Goal: Information Seeking & Learning: Learn about a topic

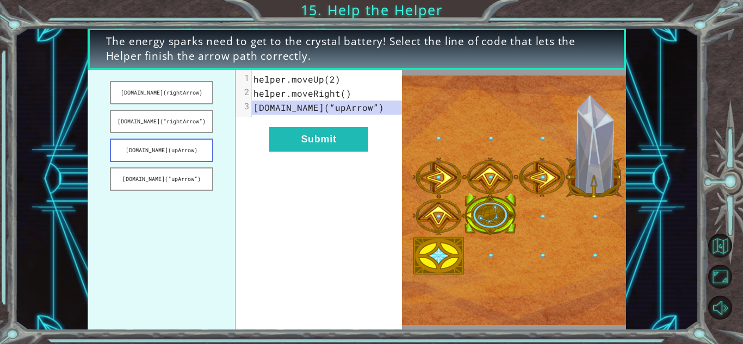
click at [181, 153] on button "[DOMAIN_NAME](upArrow)" at bounding box center [161, 150] width 103 height 23
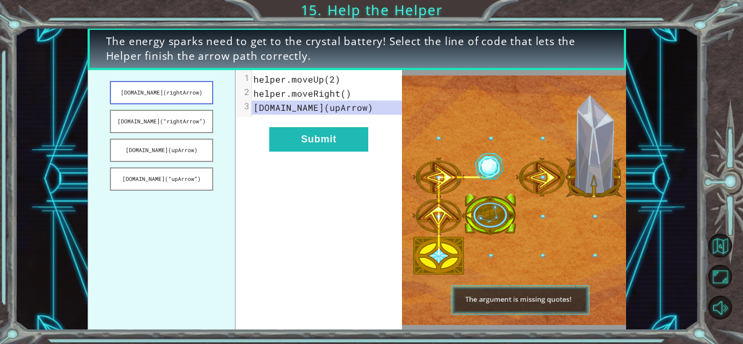
click at [186, 94] on button "[DOMAIN_NAME](rightArrow)" at bounding box center [161, 92] width 103 height 23
click at [180, 97] on button "[DOMAIN_NAME](rightArrow)" at bounding box center [161, 92] width 103 height 23
click at [183, 97] on button "[DOMAIN_NAME](rightArrow)" at bounding box center [161, 92] width 103 height 23
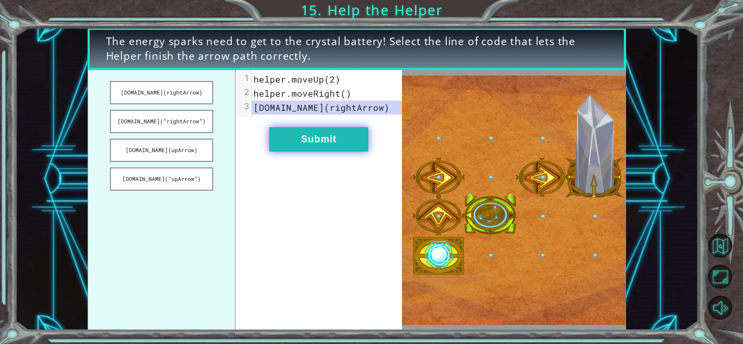
click at [345, 146] on button "Submit" at bounding box center [318, 139] width 99 height 24
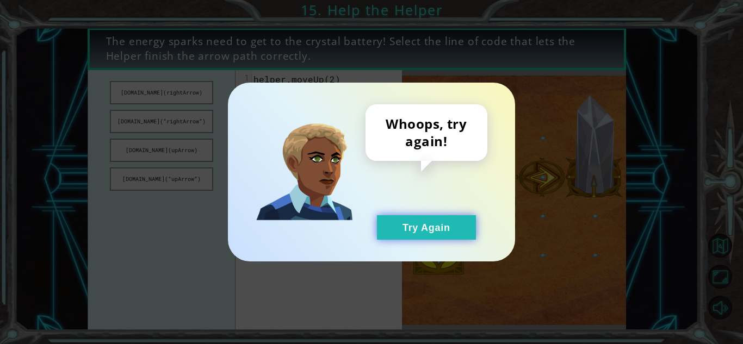
click at [418, 222] on button "Try Again" at bounding box center [426, 227] width 99 height 24
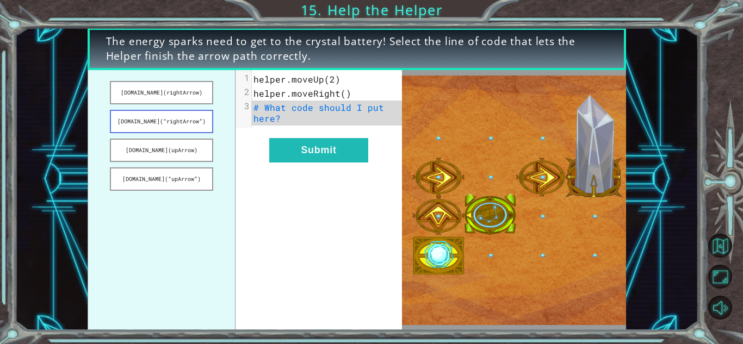
click at [198, 131] on button "[DOMAIN_NAME](“rightArrow”)" at bounding box center [161, 121] width 103 height 23
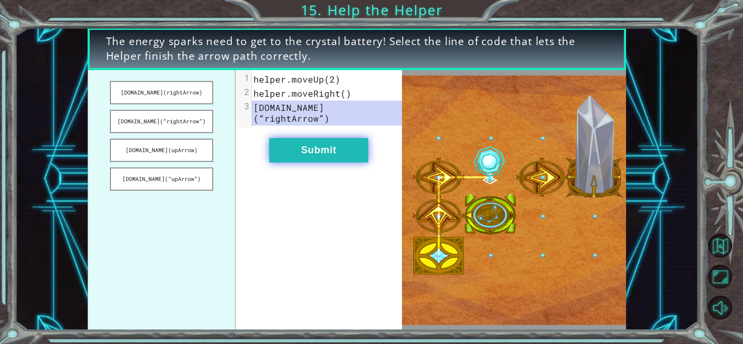
click at [323, 149] on button "Submit" at bounding box center [318, 150] width 99 height 24
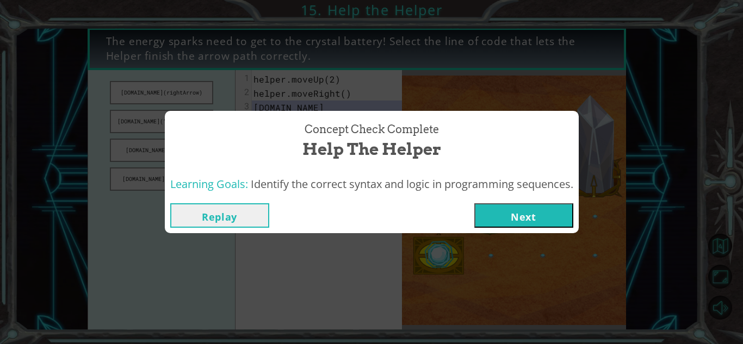
click at [523, 215] on button "Next" at bounding box center [523, 215] width 99 height 24
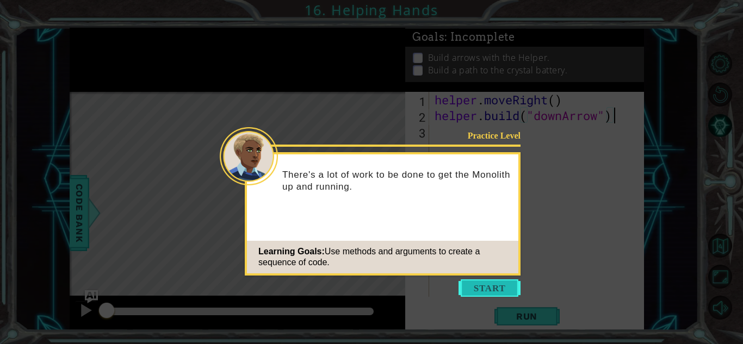
click at [477, 289] on button "Start" at bounding box center [489, 287] width 62 height 17
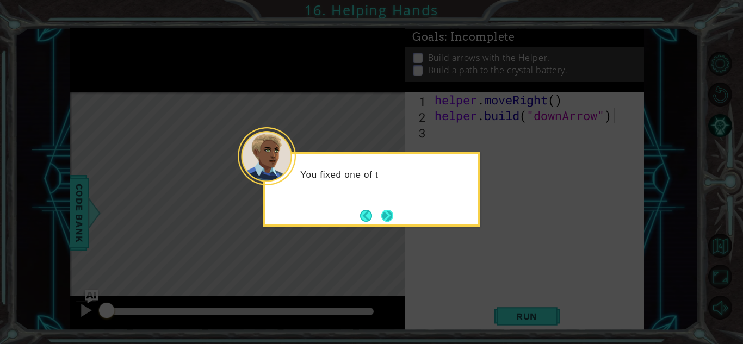
click at [391, 218] on button "Next" at bounding box center [386, 215] width 19 height 19
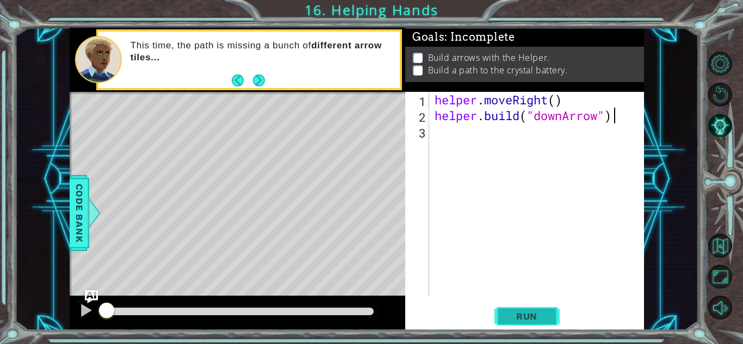
click at [510, 311] on span "Run" at bounding box center [526, 316] width 43 height 11
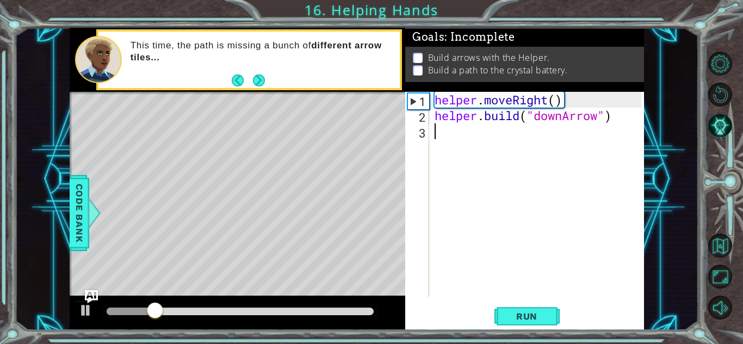
click at [443, 132] on div "helper . moveRight ( ) helper . build ( "downArrow" )" at bounding box center [539, 210] width 214 height 236
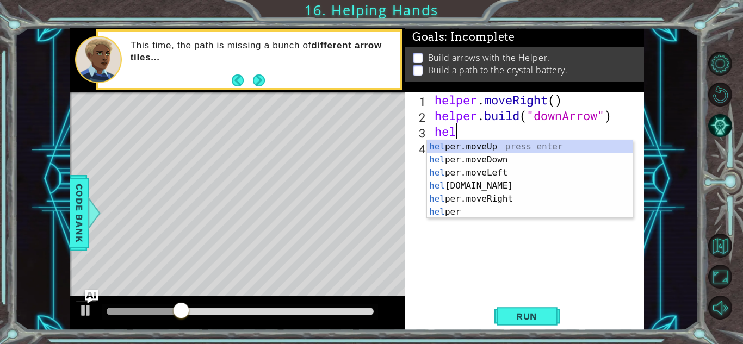
scroll to position [0, 1]
click at [480, 156] on div "help er.moveUp press enter help er.moveDown press enter help er.moveLeft press …" at bounding box center [529, 192] width 205 height 104
type textarea "helper.moveDown(1)"
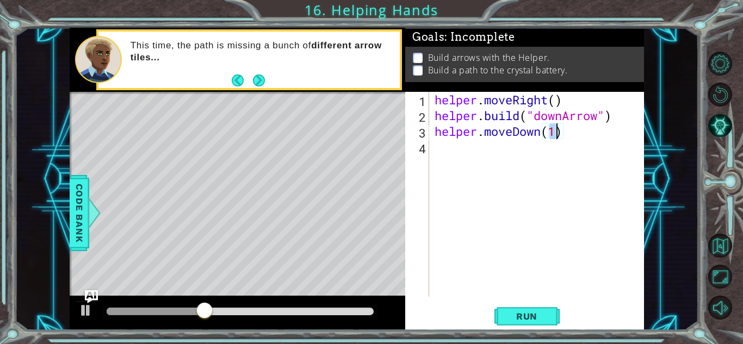
click at [469, 154] on div "helper . moveRight ( ) helper . build ( "downArrow" ) helper . moveDown ( 1 )" at bounding box center [539, 210] width 214 height 236
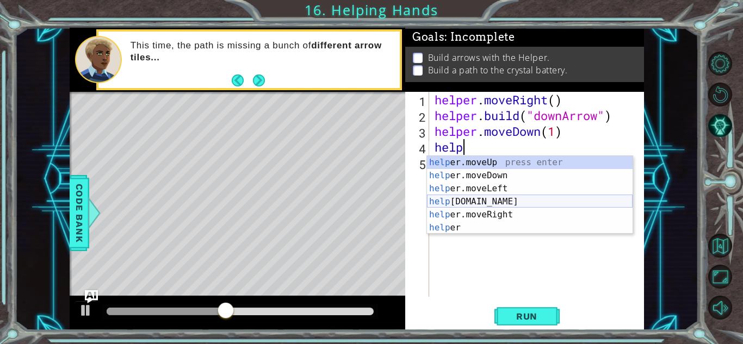
click at [456, 203] on div "help er.moveUp press enter help er.moveDown press enter help er.moveLeft press …" at bounding box center [529, 208] width 205 height 104
type textarea "[DOMAIN_NAME]("rightArrow")"
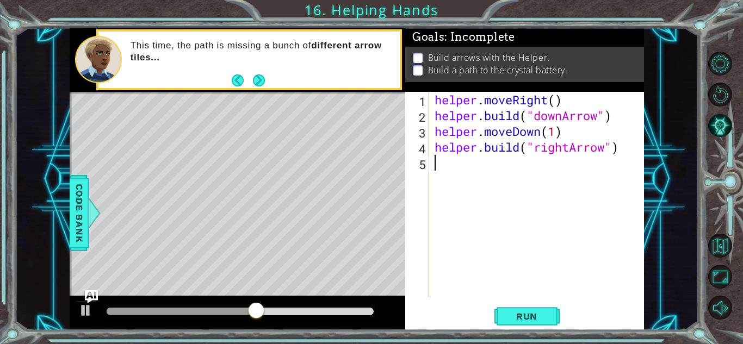
click at [459, 167] on div "helper . moveRight ( ) helper . build ( "downArrow" ) helper . moveDown ( 1 ) h…" at bounding box center [539, 210] width 214 height 236
type textarea "j"
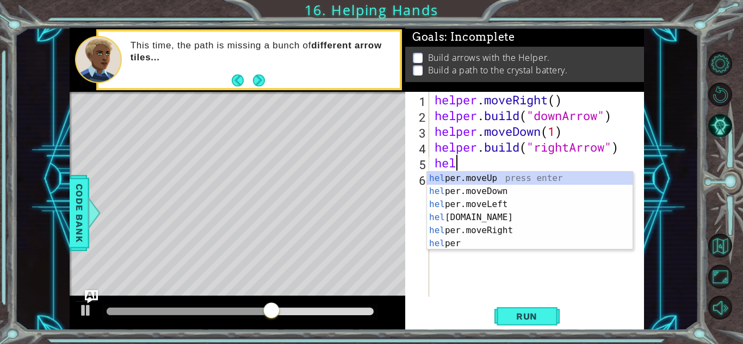
scroll to position [0, 1]
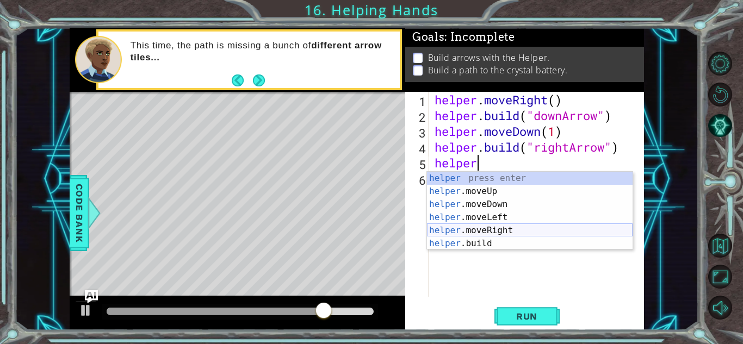
click at [497, 228] on div "helper press enter helper .moveUp press enter helper .moveDown press enter help…" at bounding box center [529, 224] width 205 height 104
type textarea "helper.moveRight(1)"
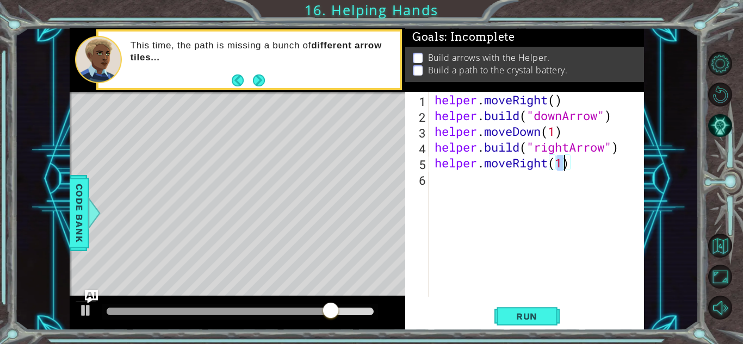
click at [467, 187] on div "helper . moveRight ( ) helper . build ( "downArrow" ) helper . moveDown ( 1 ) h…" at bounding box center [539, 210] width 214 height 236
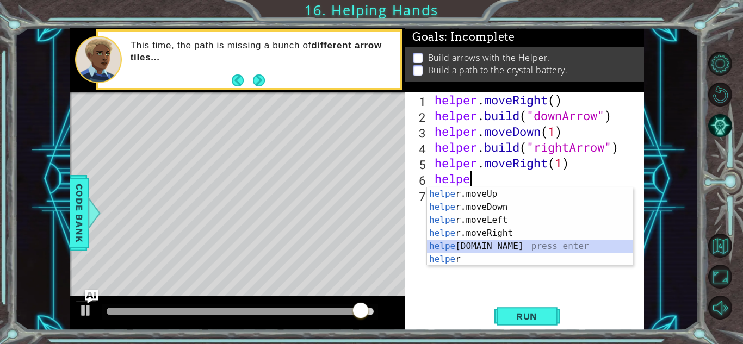
click at [488, 246] on div "helpe [PERSON_NAME]moveUp press enter helpe [PERSON_NAME]moveDown press enter h…" at bounding box center [529, 240] width 205 height 104
type textarea "[DOMAIN_NAME]("rightArrow")"
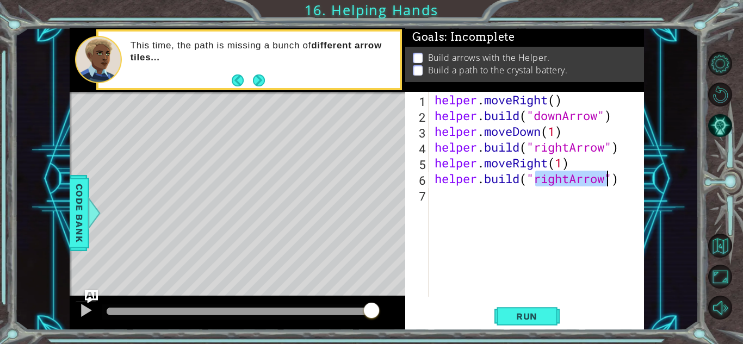
click at [477, 207] on div "helper . moveRight ( ) helper . build ( "downArrow" ) helper . moveDown ( 1 ) h…" at bounding box center [539, 210] width 214 height 236
click at [512, 307] on button "Run" at bounding box center [526, 316] width 65 height 24
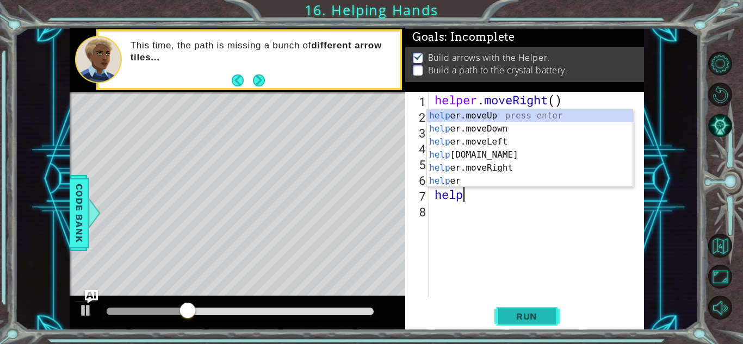
scroll to position [0, 1]
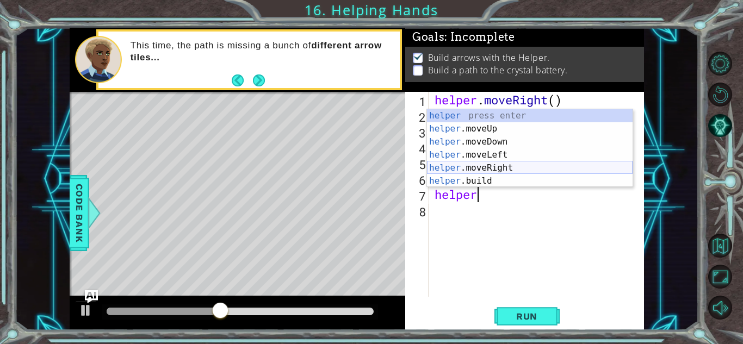
click at [497, 166] on div "helper press enter helper .moveUp press enter helper .moveDown press enter help…" at bounding box center [529, 161] width 205 height 104
type textarea "helper.moveRight(1)"
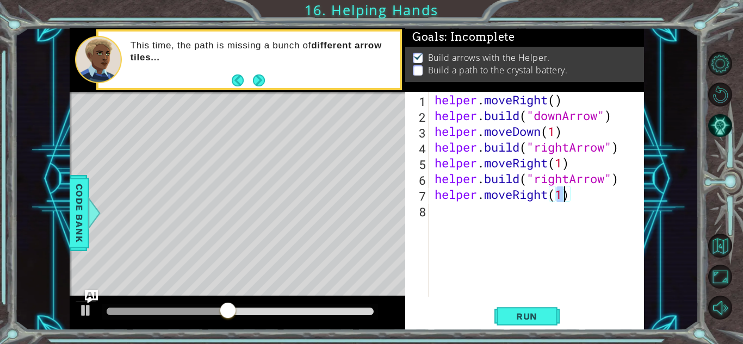
click at [464, 219] on div "helper . moveRight ( ) helper . build ( "downArrow" ) helper . moveDown ( 1 ) h…" at bounding box center [539, 210] width 214 height 236
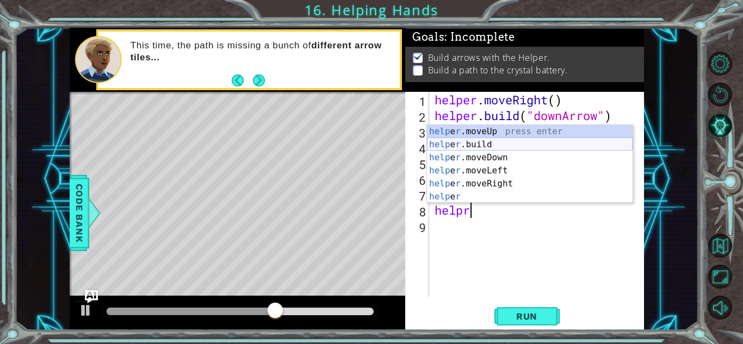
click at [487, 142] on div "help e r .moveUp press enter help e r .build press enter help e r .moveDown pre…" at bounding box center [529, 177] width 205 height 104
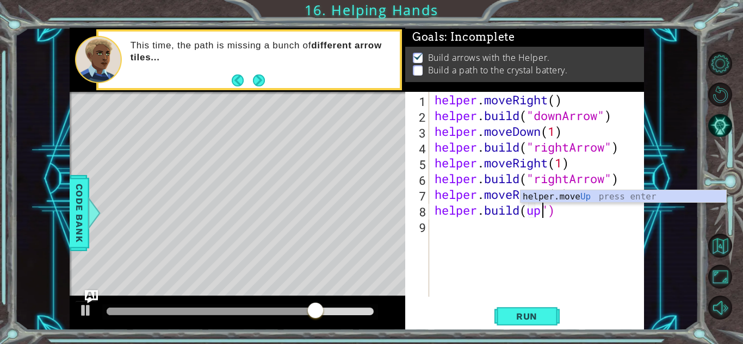
scroll to position [0, 5]
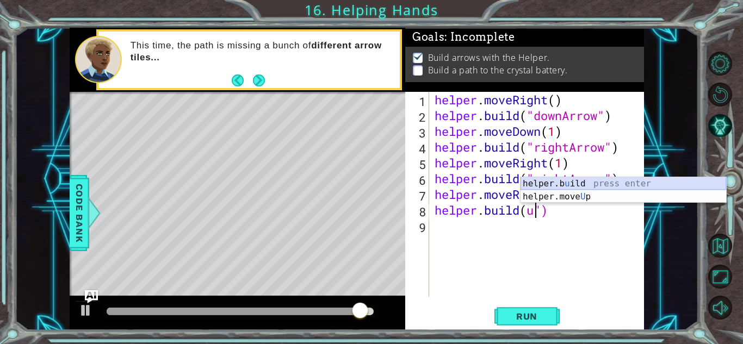
click at [586, 182] on div "helper.b u ild press enter helper.move U p press enter" at bounding box center [622, 203] width 205 height 52
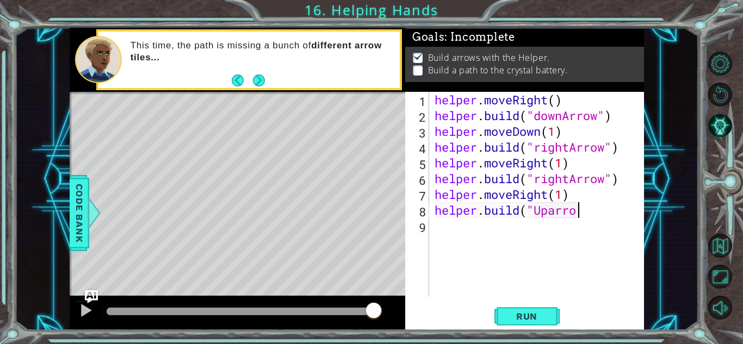
scroll to position [0, 6]
click at [542, 210] on div "helper . moveRight ( ) helper . build ( "downArrow" ) helper . moveDown ( 1 ) h…" at bounding box center [539, 210] width 214 height 236
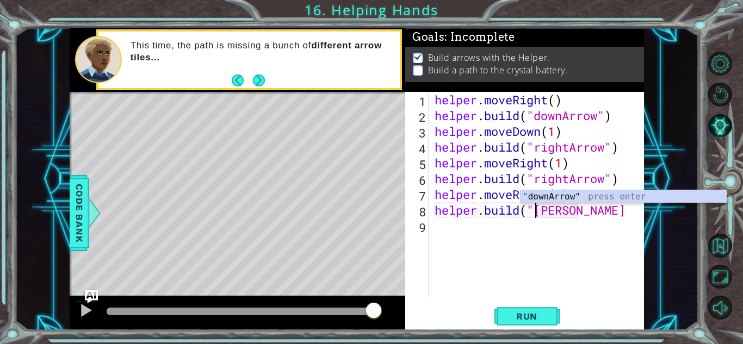
scroll to position [0, 5]
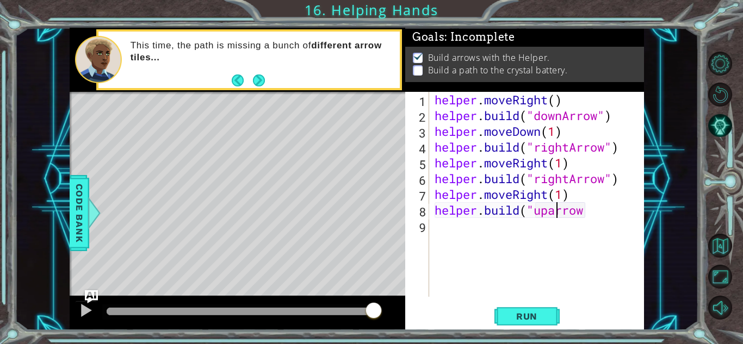
click at [556, 209] on div "helper . moveRight ( ) helper . build ( "downArrow" ) helper . moveDown ( 1 ) h…" at bounding box center [539, 210] width 214 height 236
click at [514, 309] on button "Run" at bounding box center [526, 316] width 65 height 24
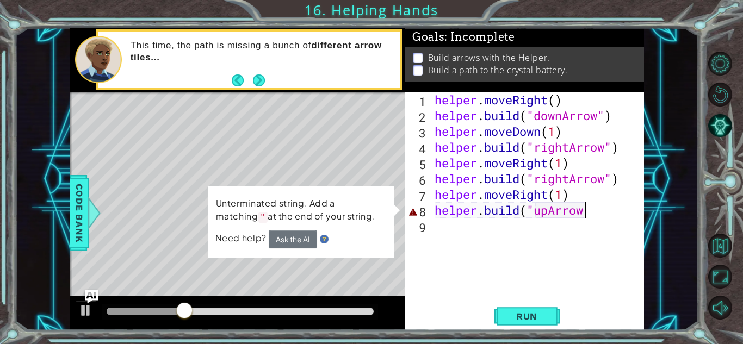
click at [586, 213] on div "helper . moveRight ( ) helper . build ( "downArrow" ) helper . moveDown ( 1 ) h…" at bounding box center [539, 210] width 214 height 236
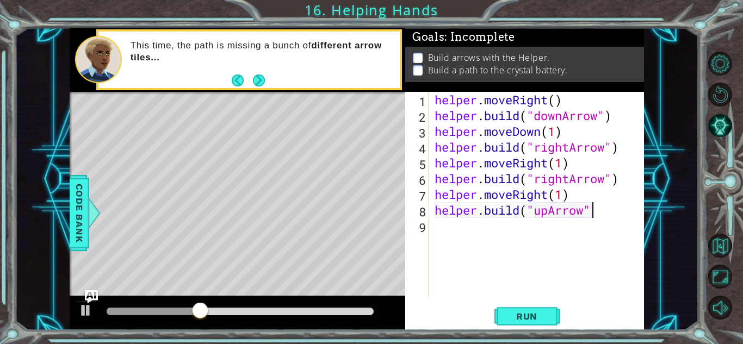
scroll to position [0, 7]
type textarea "[DOMAIN_NAME]("upArrow")"
click at [532, 311] on span "Run" at bounding box center [526, 316] width 43 height 11
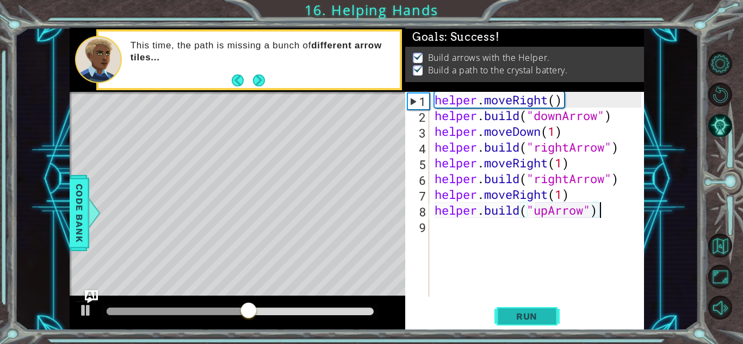
click at [532, 311] on span "Run" at bounding box center [526, 316] width 43 height 11
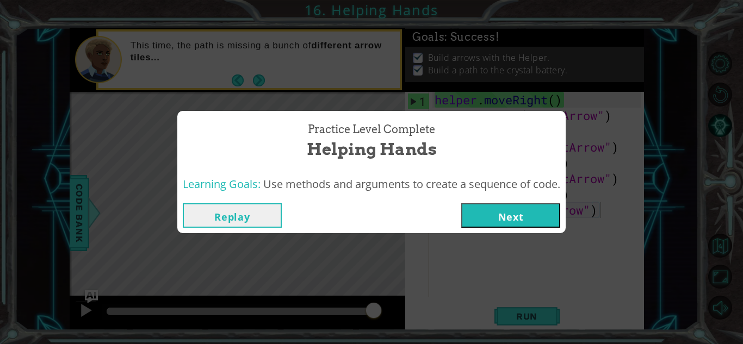
click at [514, 214] on button "Next" at bounding box center [510, 215] width 99 height 24
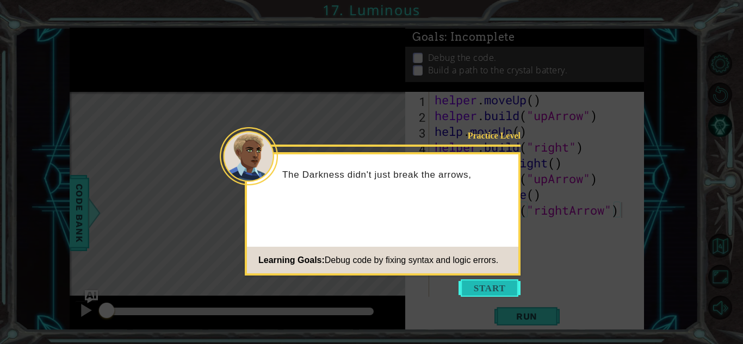
click at [477, 294] on button "Start" at bounding box center [489, 287] width 62 height 17
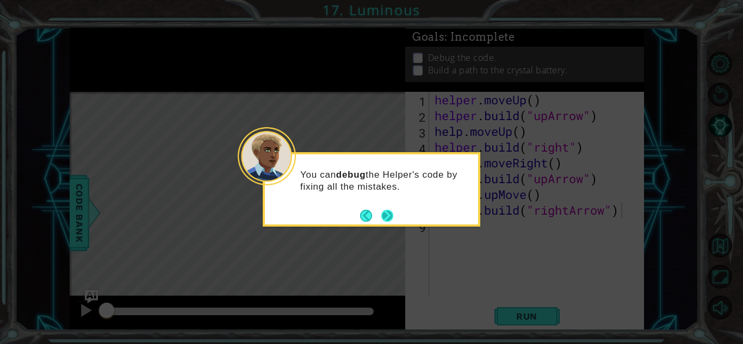
click at [387, 215] on button "Next" at bounding box center [387, 215] width 20 height 20
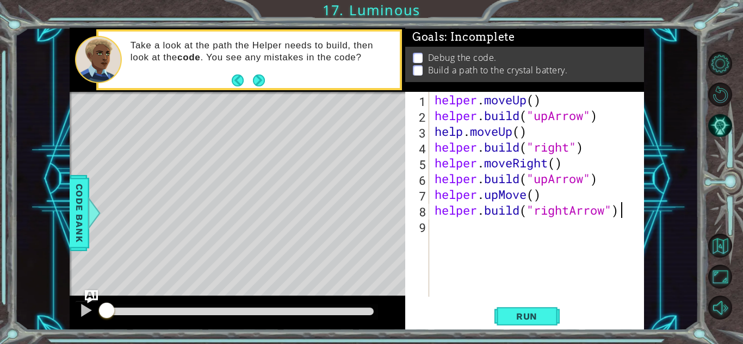
click at [454, 223] on div "helper . moveUp ( ) helper . build ( "upArrow" ) help . moveUp ( ) helper . bui…" at bounding box center [539, 210] width 214 height 236
click at [534, 322] on button "Run" at bounding box center [526, 316] width 65 height 24
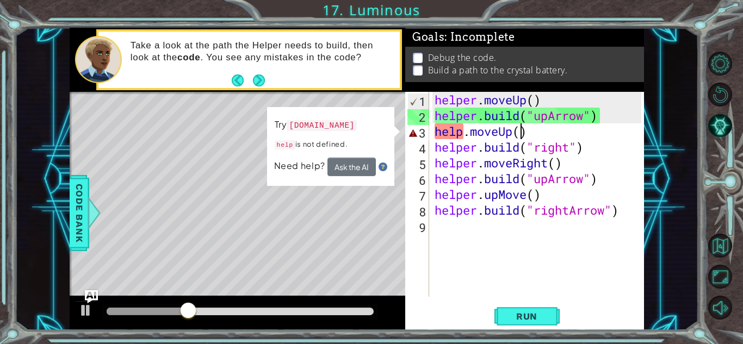
click at [521, 132] on div "helper . moveUp ( ) helper . build ( "upArrow" ) help . moveUp ( ) helper . bui…" at bounding box center [539, 210] width 214 height 236
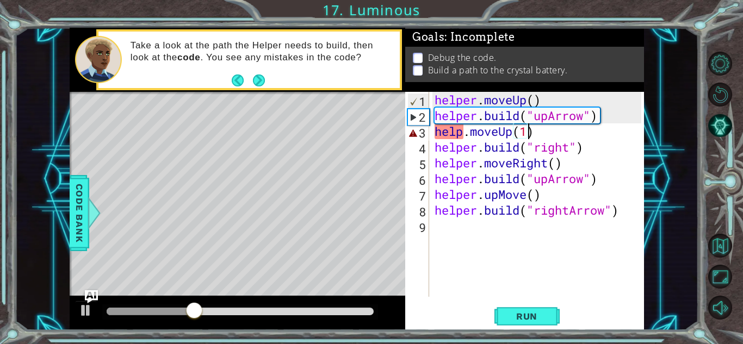
scroll to position [0, 4]
click at [545, 309] on button "Run" at bounding box center [526, 316] width 65 height 24
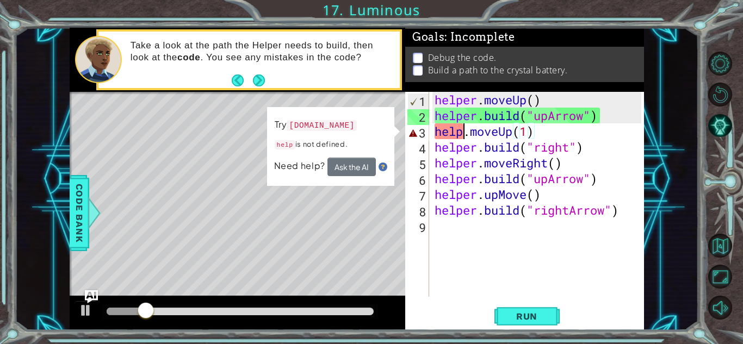
click at [462, 133] on div "helper . moveUp ( ) helper . build ( "upArrow" ) help . moveUp ( 1 ) helper . b…" at bounding box center [539, 210] width 214 height 236
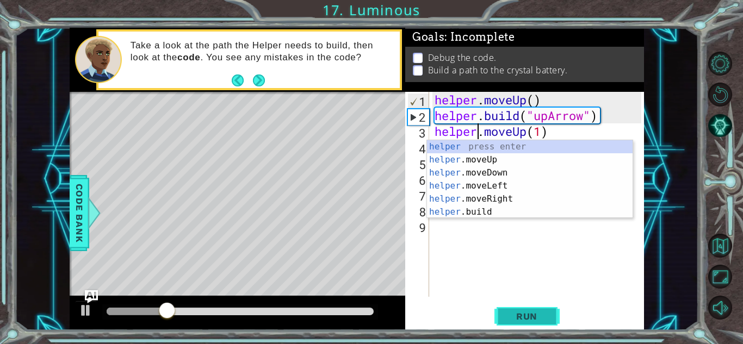
click at [534, 317] on span "Run" at bounding box center [526, 316] width 43 height 11
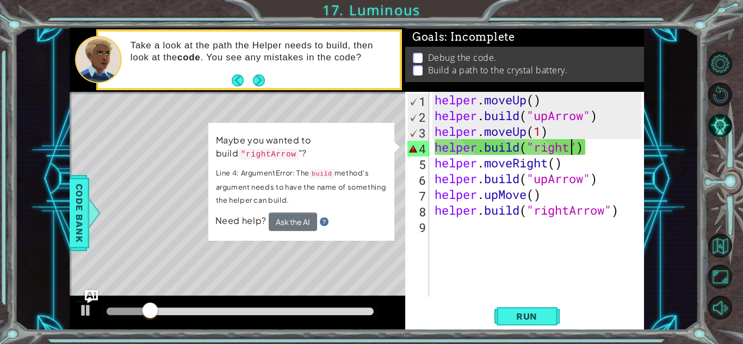
click at [570, 146] on div "helper . moveUp ( ) helper . build ( "upArrow" ) helper . moveUp ( 1 ) helper .…" at bounding box center [539, 210] width 214 height 236
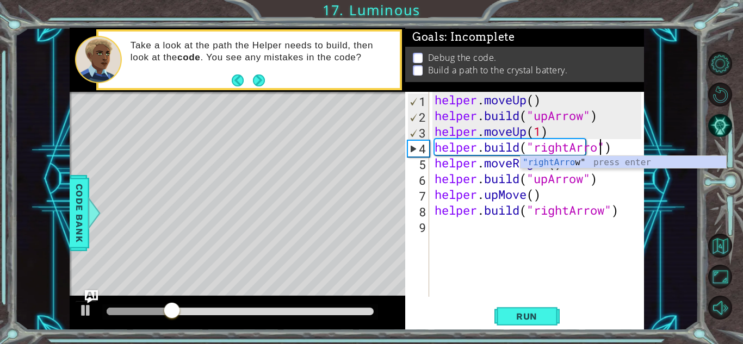
scroll to position [0, 8]
click at [530, 313] on span "Run" at bounding box center [526, 316] width 43 height 11
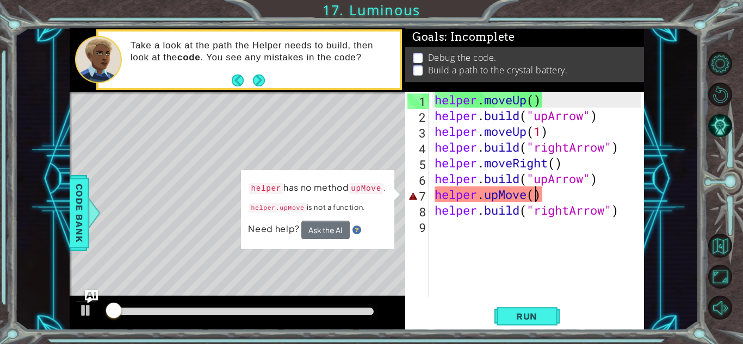
click at [534, 195] on div "helper . moveUp ( ) helper . build ( "upArrow" ) helper . moveUp ( 1 ) helper .…" at bounding box center [539, 210] width 214 height 236
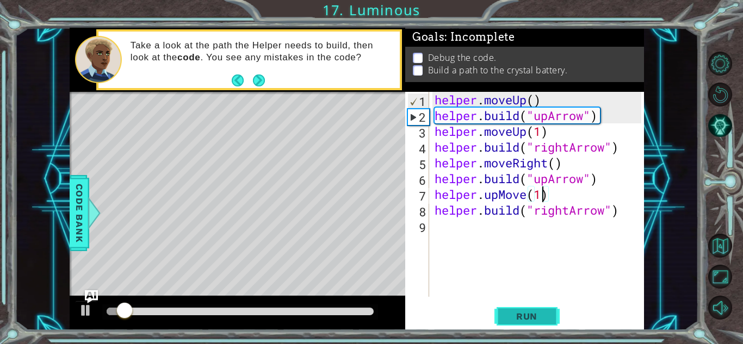
click at [528, 320] on span "Run" at bounding box center [526, 316] width 43 height 11
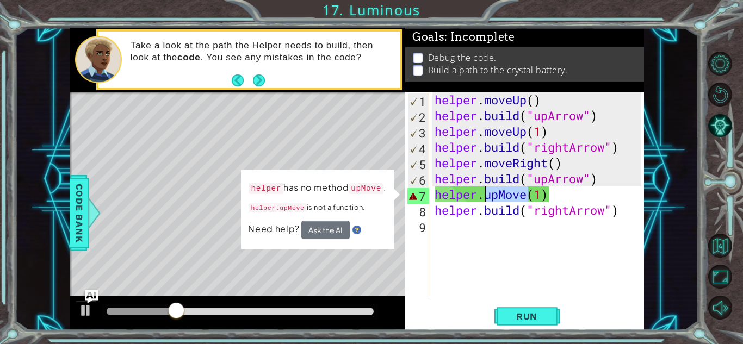
drag, startPoint x: 526, startPoint y: 194, endPoint x: 486, endPoint y: 197, distance: 40.4
click at [486, 197] on div "helper . moveUp ( ) helper . build ( "upArrow" ) helper . moveUp ( 1 ) helper .…" at bounding box center [539, 210] width 214 height 236
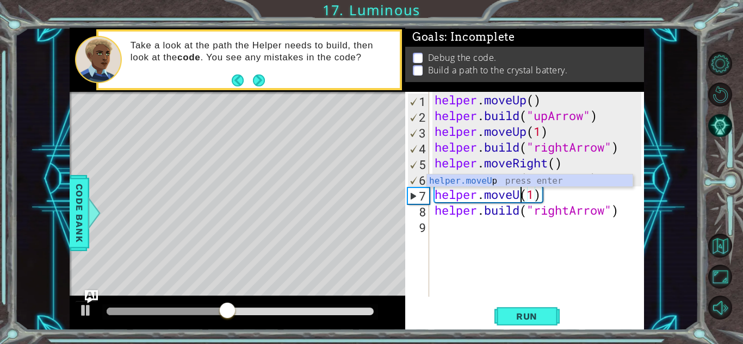
scroll to position [0, 4]
type textarea "helper.moveUp(1)"
click at [511, 307] on button "Run" at bounding box center [526, 316] width 65 height 24
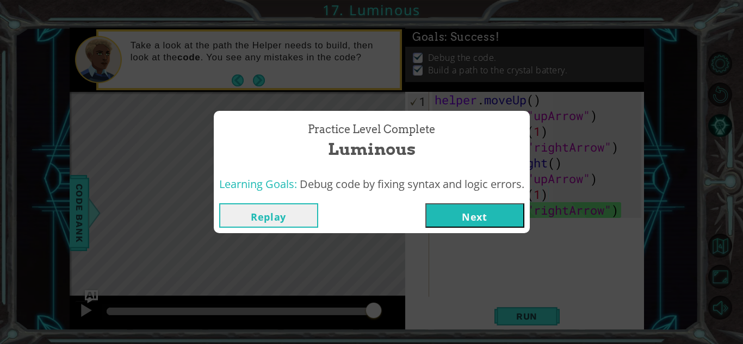
click at [467, 214] on button "Next" at bounding box center [474, 215] width 99 height 24
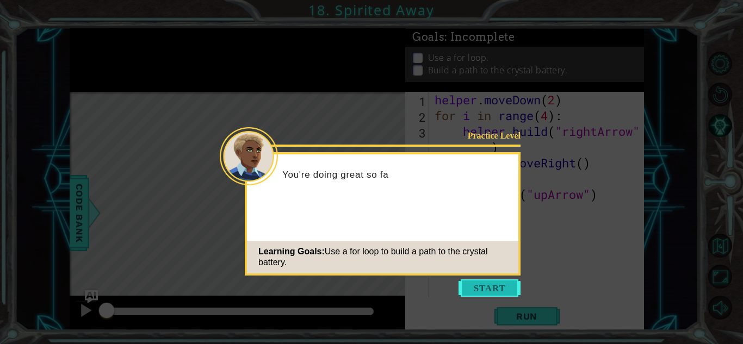
click at [479, 289] on button "Start" at bounding box center [489, 287] width 62 height 17
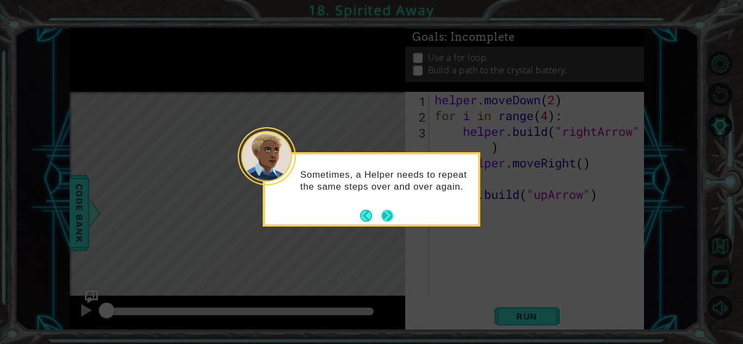
click at [391, 214] on button "Next" at bounding box center [387, 216] width 14 height 14
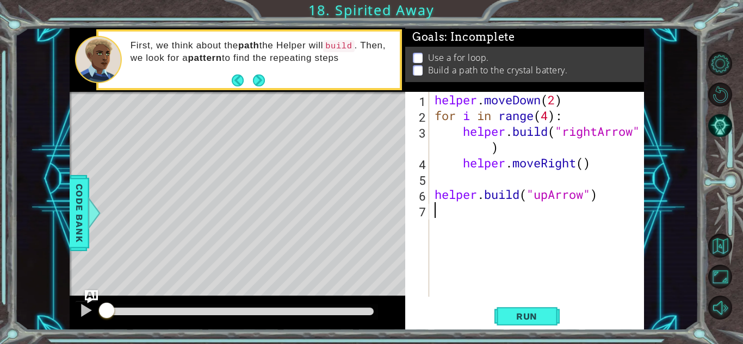
click at [458, 135] on div "helper . moveDown ( 2 ) for i in range ( 4 ) : helper . build ( "rightArrow" ) …" at bounding box center [539, 210] width 214 height 236
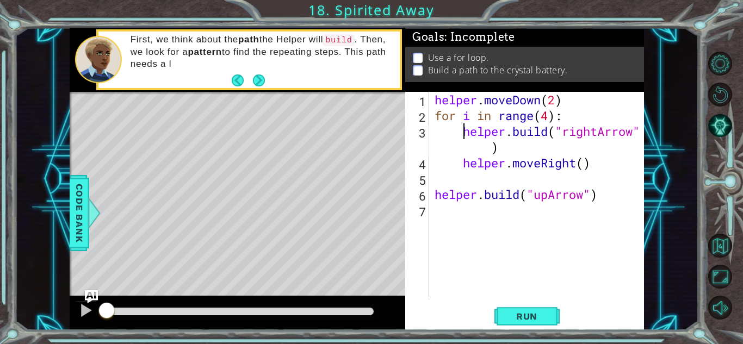
click at [461, 134] on div "helper . moveDown ( 2 ) for i in range ( 4 ) : helper . build ( "rightArrow" ) …" at bounding box center [539, 210] width 214 height 236
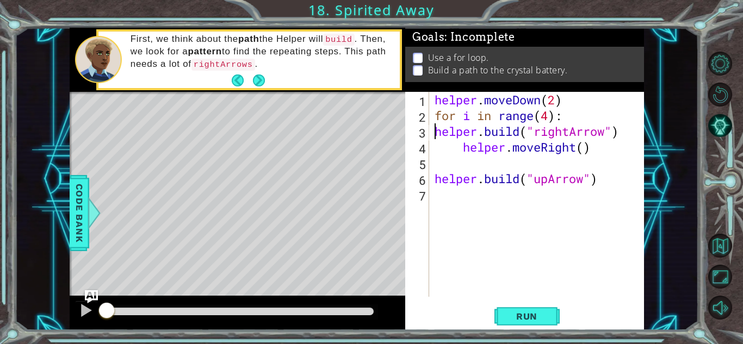
click at [461, 147] on div "helper . moveDown ( 2 ) for i in range ( 4 ) : helper . build ( "rightArrow" ) …" at bounding box center [539, 210] width 214 height 236
click at [526, 316] on span "Run" at bounding box center [526, 316] width 43 height 11
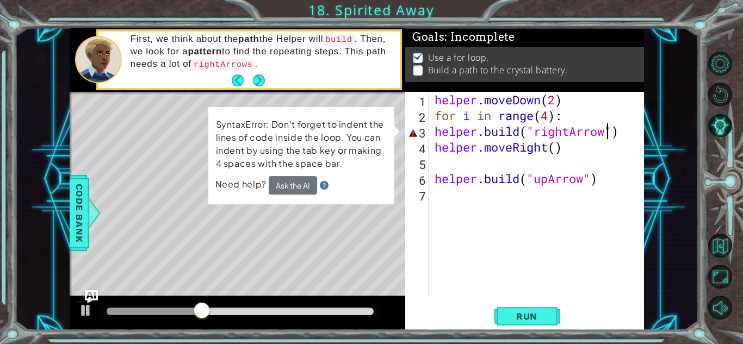
click at [607, 134] on div "helper . moveDown ( 2 ) for i in range ( 4 ) : helper . build ( "rightArrow" ) …" at bounding box center [539, 210] width 214 height 236
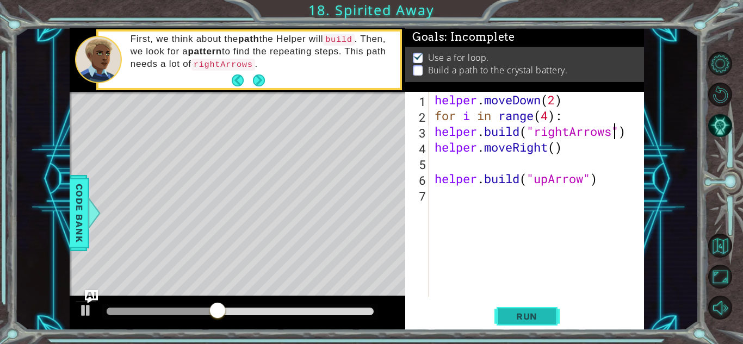
click at [506, 314] on span "Run" at bounding box center [526, 316] width 43 height 11
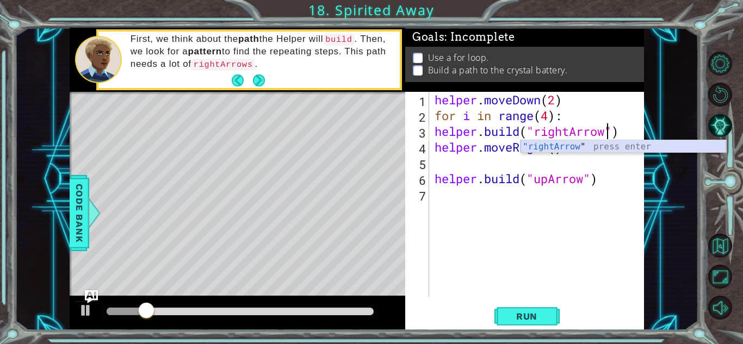
click at [612, 149] on div ""rightArrow " press enter" at bounding box center [622, 159] width 205 height 39
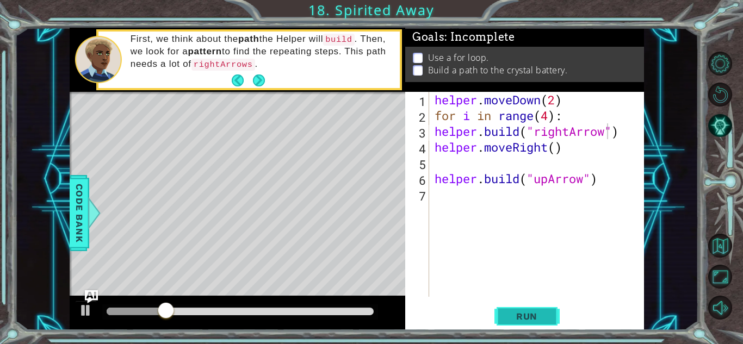
click at [531, 310] on button "Run" at bounding box center [526, 316] width 65 height 24
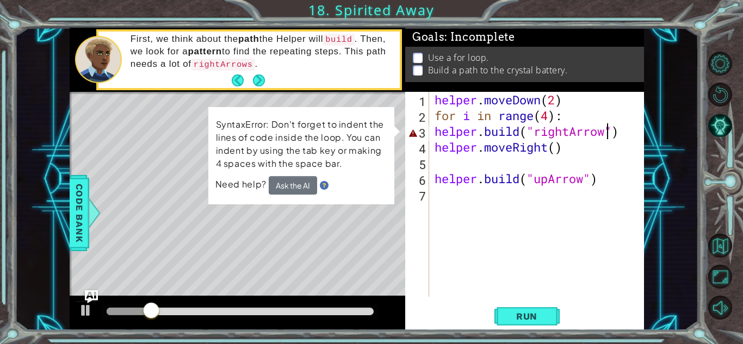
click at [433, 128] on div "helper . moveDown ( 2 ) for i in range ( 4 ) : helper . build ( "rightArrow" ) …" at bounding box center [539, 210] width 214 height 236
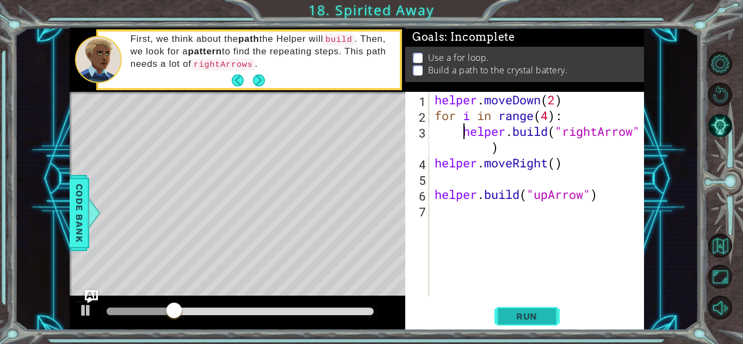
click at [528, 314] on span "Run" at bounding box center [526, 316] width 43 height 11
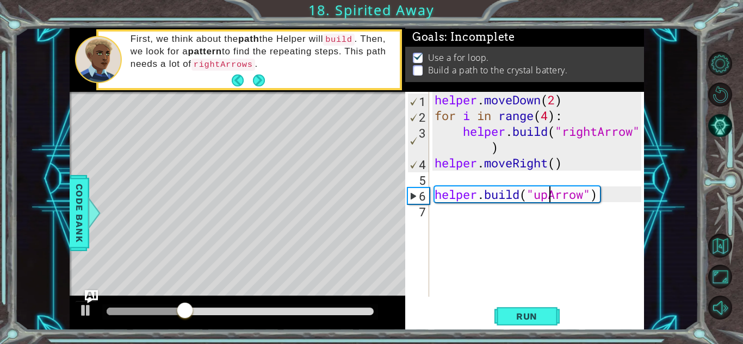
click at [548, 194] on div "helper . moveDown ( 2 ) for i in range ( 4 ) : helper . build ( "rightArrow" ) …" at bounding box center [539, 210] width 214 height 236
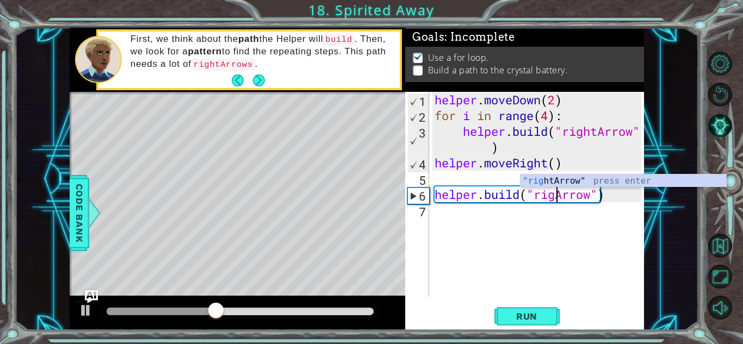
scroll to position [0, 6]
type textarea "[DOMAIN_NAME]("rightArrow")"
click at [520, 321] on span "Run" at bounding box center [526, 316] width 43 height 11
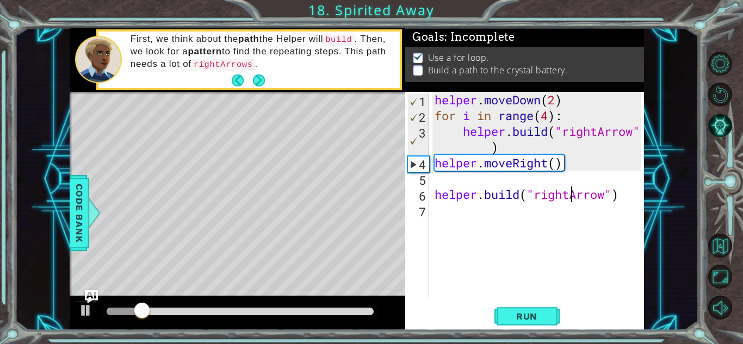
click at [449, 211] on div "helper . moveDown ( 2 ) for i in range ( 4 ) : helper . build ( "rightArrow" ) …" at bounding box center [539, 210] width 214 height 236
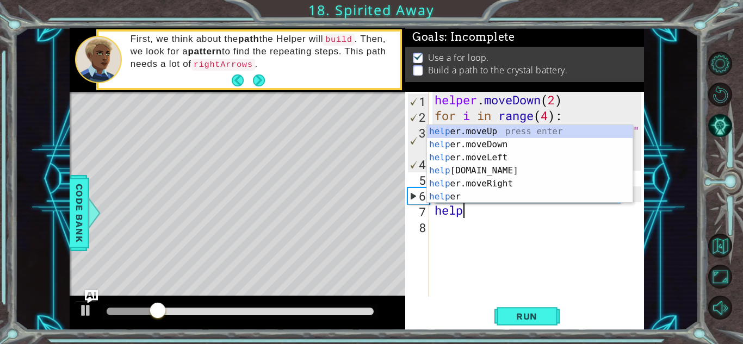
scroll to position [0, 1]
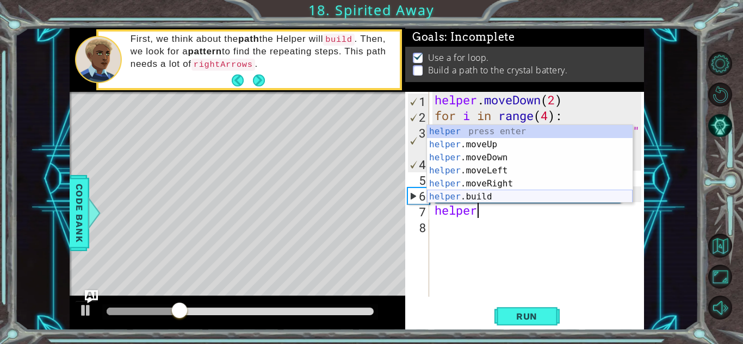
click at [466, 192] on div "helper press enter helper .moveUp press enter helper .moveDown press enter help…" at bounding box center [529, 177] width 205 height 104
type textarea "[DOMAIN_NAME]("rightArrow")"
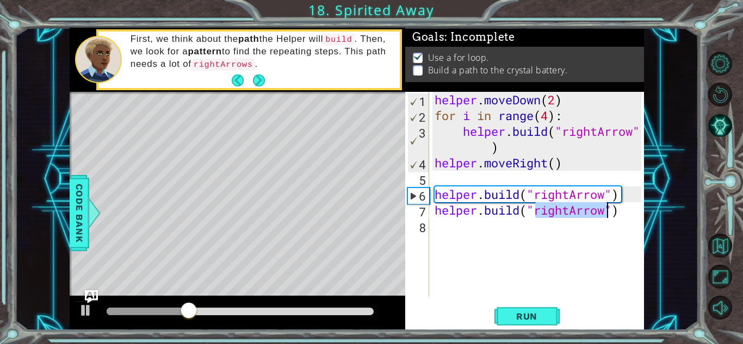
click at [506, 222] on div "helper . moveDown ( 2 ) for i in range ( 4 ) : helper . build ( "rightArrow" ) …" at bounding box center [539, 210] width 214 height 236
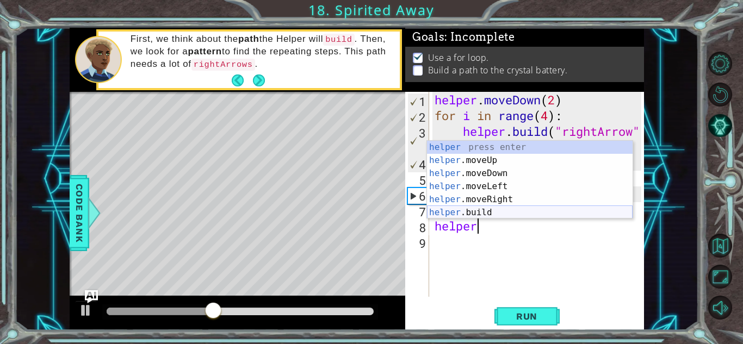
click at [486, 209] on div "helper press enter helper .moveUp press enter helper .moveDown press enter help…" at bounding box center [529, 193] width 205 height 104
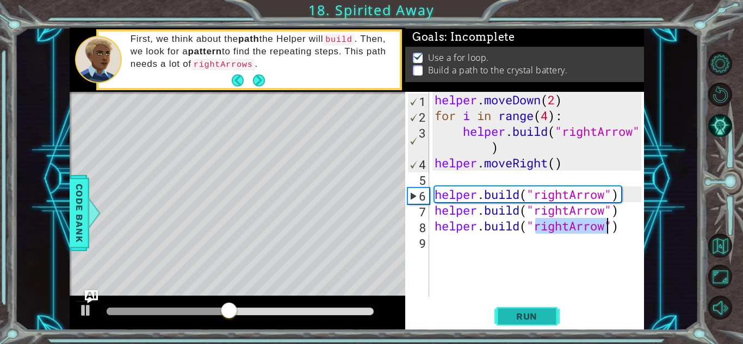
click at [517, 318] on span "Run" at bounding box center [526, 316] width 43 height 11
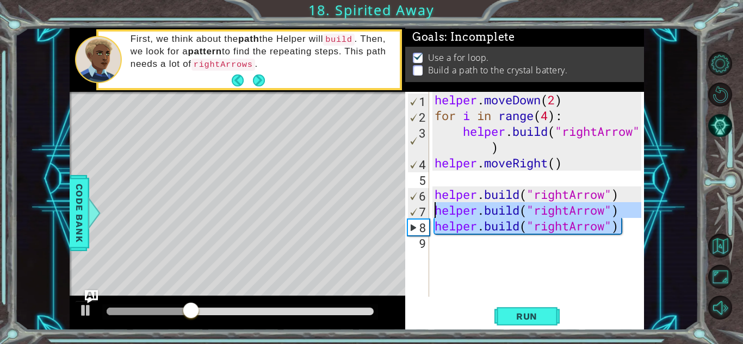
drag, startPoint x: 622, startPoint y: 224, endPoint x: 421, endPoint y: 207, distance: 201.4
click at [421, 207] on div "[DOMAIN_NAME]("rightArrow") 1 2 3 4 5 6 7 8 9 helper . moveDown ( 2 ) for i in …" at bounding box center [523, 194] width 236 height 205
type textarea "[DOMAIN_NAME]("rightArrow") [DOMAIN_NAME]("rightArrow")"
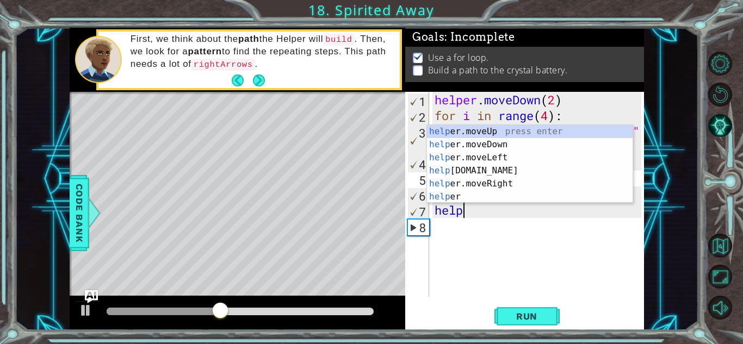
scroll to position [0, 1]
click at [484, 179] on div "help er.moveUp press enter help er.moveDown press enter help er.moveLeft press …" at bounding box center [529, 177] width 205 height 104
type textarea "helper.moveRight(1)"
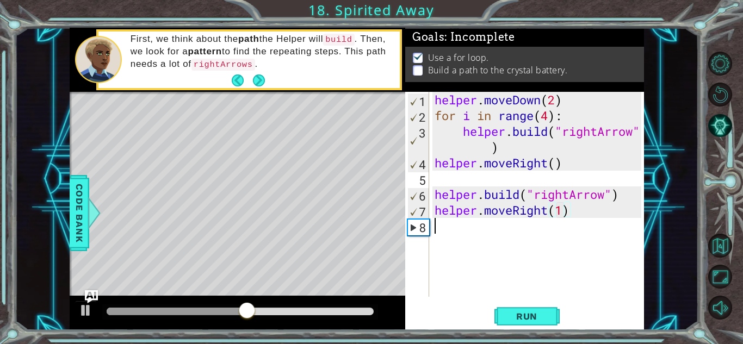
click at [455, 231] on div "helper . moveDown ( 2 ) for i in range ( 4 ) : helper . build ( "rightArrow" ) …" at bounding box center [539, 210] width 214 height 236
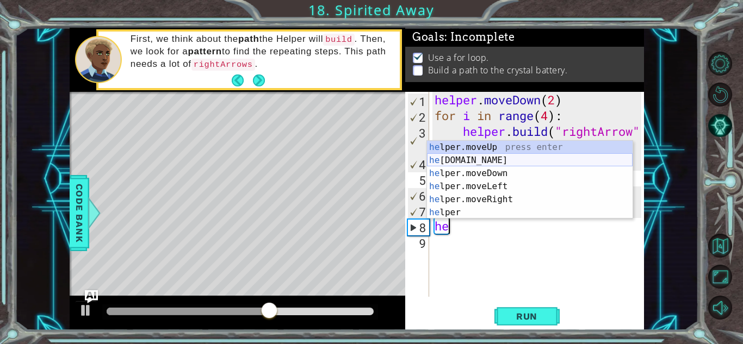
click at [488, 155] on div "he lper.moveUp press enter he [DOMAIN_NAME] press enter he lper.moveDown press …" at bounding box center [529, 193] width 205 height 104
type textarea "[DOMAIN_NAME]("rightArrow")"
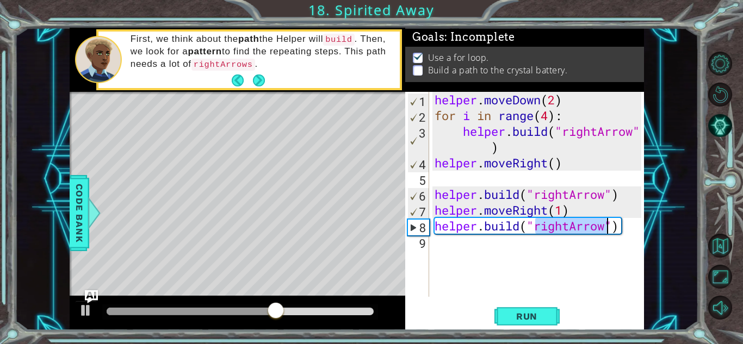
click at [465, 246] on div "helper . moveDown ( 2 ) for i in range ( 4 ) : helper . build ( "rightArrow" ) …" at bounding box center [539, 210] width 214 height 236
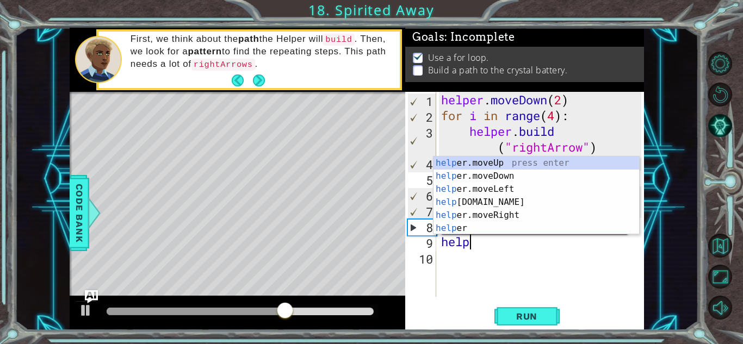
scroll to position [0, 1]
click at [502, 213] on div "help e r .moveUp press enter help e r .build press enter help e r .moveDown pre…" at bounding box center [535, 209] width 205 height 104
type textarea "helper.moveRight(1)"
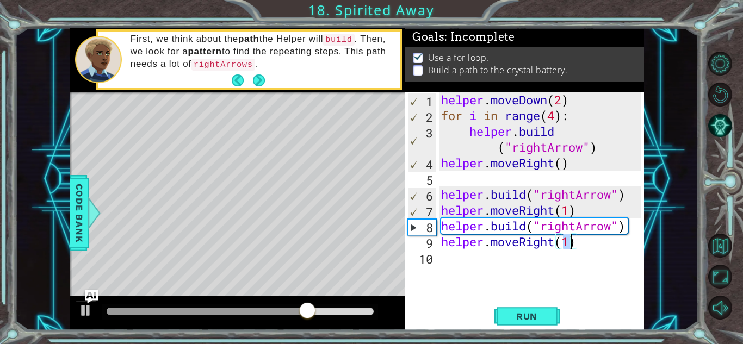
click at [463, 263] on div "helper . moveDown ( 2 ) for i in range ( 4 ) : helper . build ( "rightArrow" ) …" at bounding box center [543, 210] width 208 height 236
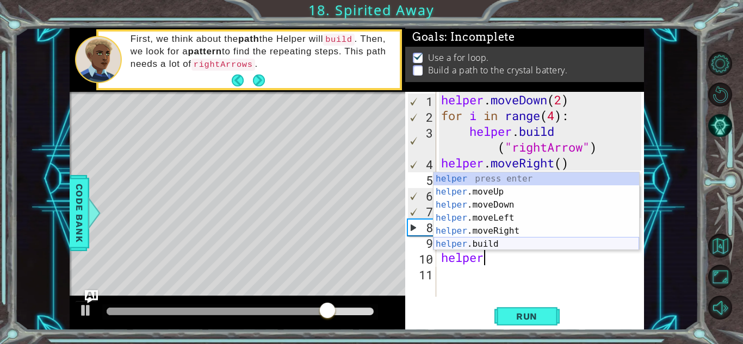
click at [471, 243] on div "helper press enter helper .moveUp press enter helper .moveDown press enter help…" at bounding box center [535, 224] width 205 height 104
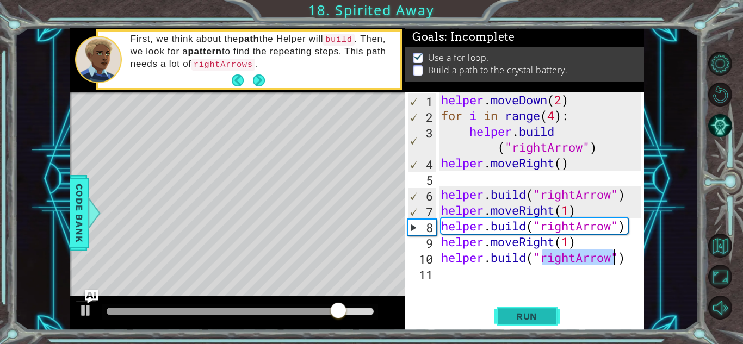
type textarea "[DOMAIN_NAME]("rightArrow")"
click at [505, 317] on span "Run" at bounding box center [526, 316] width 43 height 11
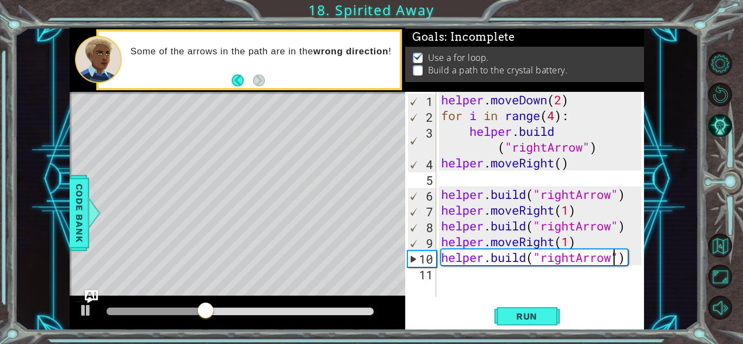
click at [453, 276] on div "helper . moveDown ( 2 ) for i in range ( 4 ) : helper . build ( "rightArrow" ) …" at bounding box center [543, 210] width 208 height 236
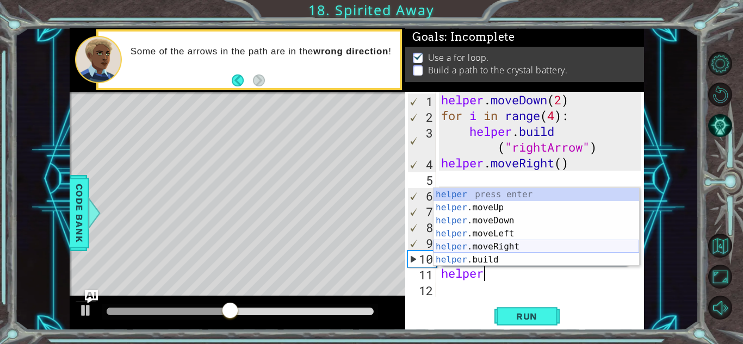
click at [483, 248] on div "helper press enter helper .moveUp press enter helper .moveDown press enter help…" at bounding box center [535, 240] width 205 height 104
type textarea "helper.moveRight(1)"
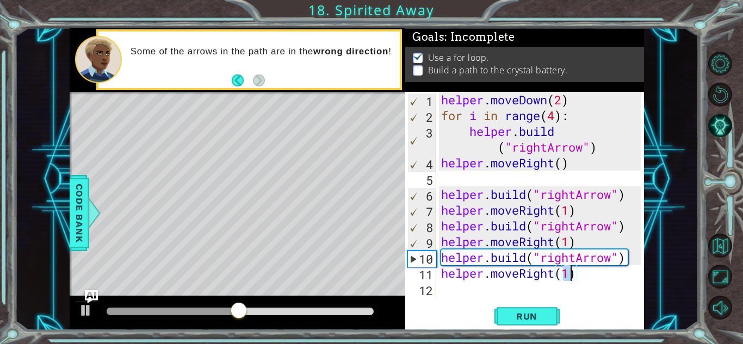
click at [476, 291] on div "helper . moveDown ( 2 ) for i in range ( 4 ) : helper . build ( "rightArrow" ) …" at bounding box center [543, 210] width 208 height 236
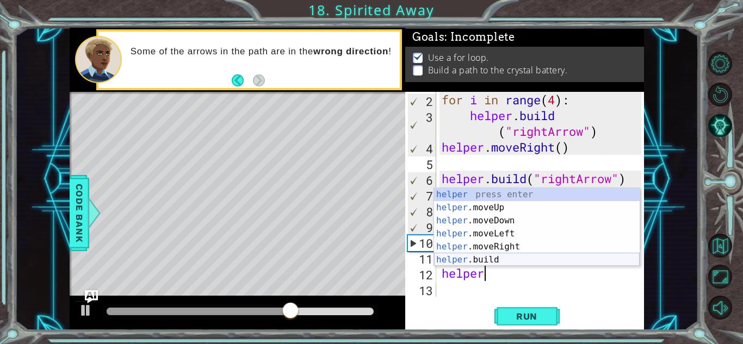
click at [506, 256] on div "helper press enter helper .moveUp press enter helper .moveDown press enter help…" at bounding box center [536, 240] width 205 height 104
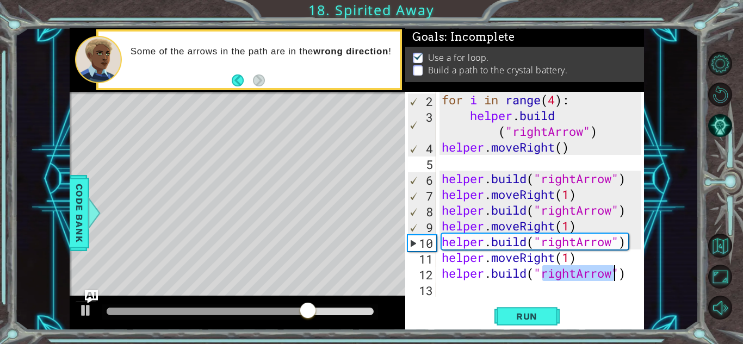
click at [576, 272] on div "for i in range ( 4 ) : helper . build ( "rightArrow" ) helper . moveRight ( ) h…" at bounding box center [540, 194] width 202 height 205
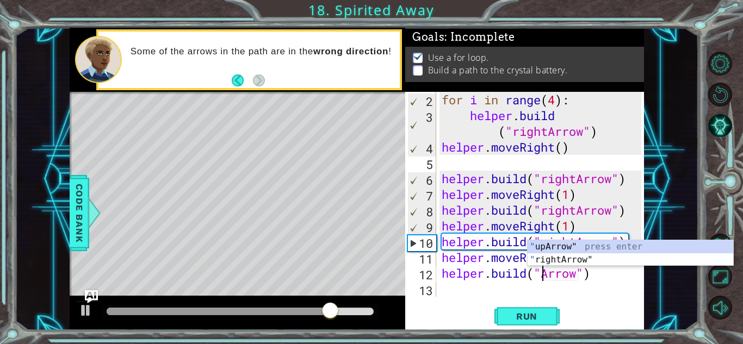
scroll to position [0, 5]
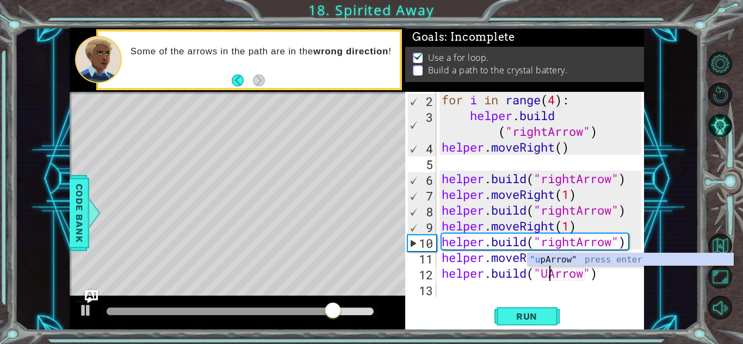
type textarea "[DOMAIN_NAME]("UpArrow")"
click at [470, 289] on div "for i in range ( 4 ) : helper . build ( "rightArrow" ) helper . moveRight ( ) h…" at bounding box center [542, 210] width 207 height 236
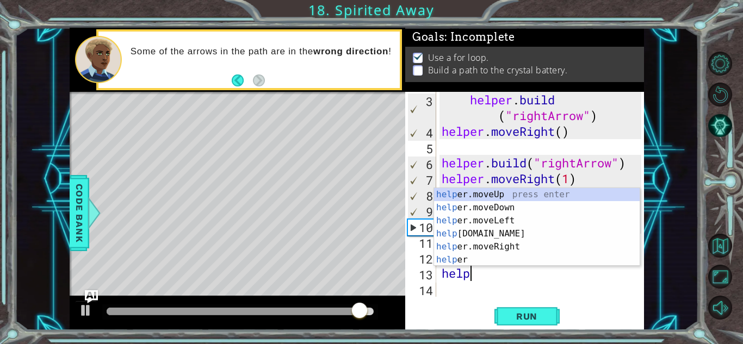
scroll to position [0, 1]
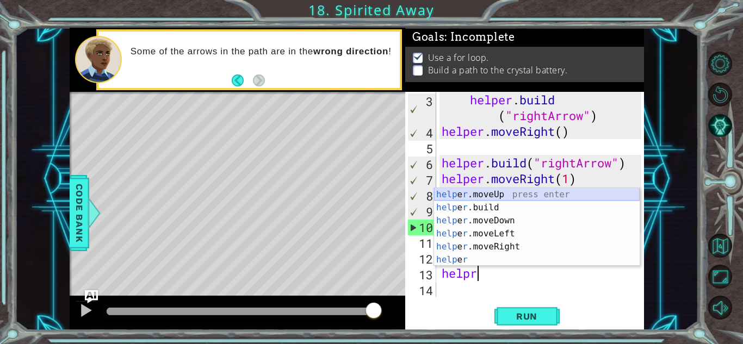
click at [506, 196] on div "help e r .moveUp press enter help e r .build press enter help e r .moveDown pre…" at bounding box center [536, 240] width 205 height 104
type textarea "helper.moveUp(1)"
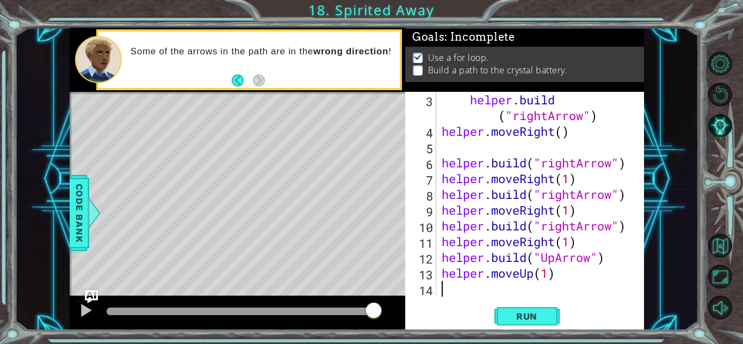
click at [462, 288] on div "helper . build ( "rightArrow" ) helper . moveRight ( ) helper . build ( "rightA…" at bounding box center [542, 218] width 207 height 252
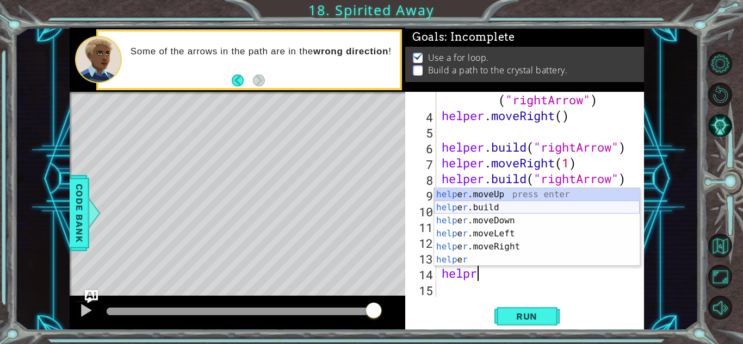
click at [495, 206] on div "help e r .moveUp press enter help e r .build press enter help e r .moveDown pre…" at bounding box center [536, 240] width 205 height 104
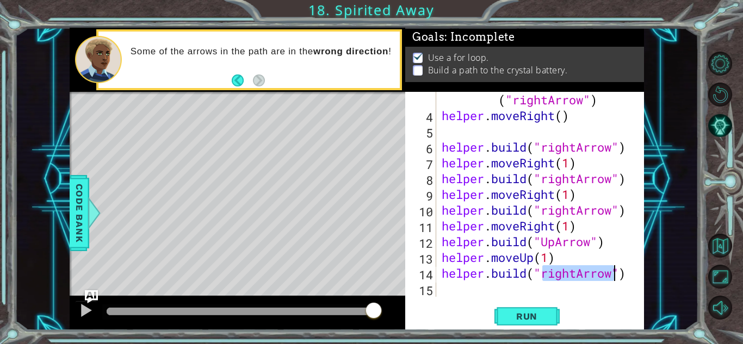
click at [576, 274] on div "helper . build ( "rightArrow" ) helper . moveRight ( ) helper . build ( "rightA…" at bounding box center [540, 194] width 202 height 205
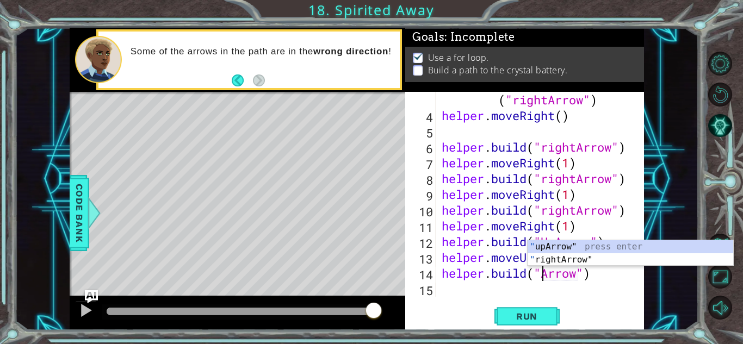
scroll to position [0, 5]
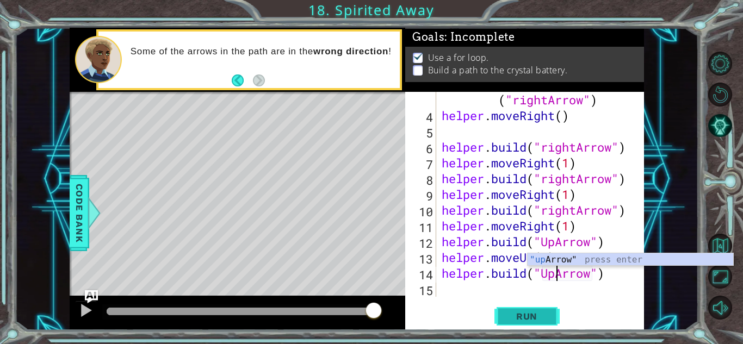
click at [540, 315] on span "Run" at bounding box center [526, 316] width 43 height 11
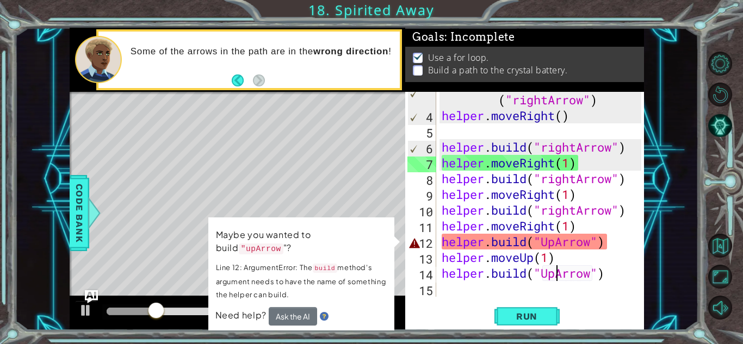
click at [549, 242] on div "helper . build ( "rightArrow" ) helper . moveRight ( ) helper . build ( "rightA…" at bounding box center [542, 202] width 207 height 252
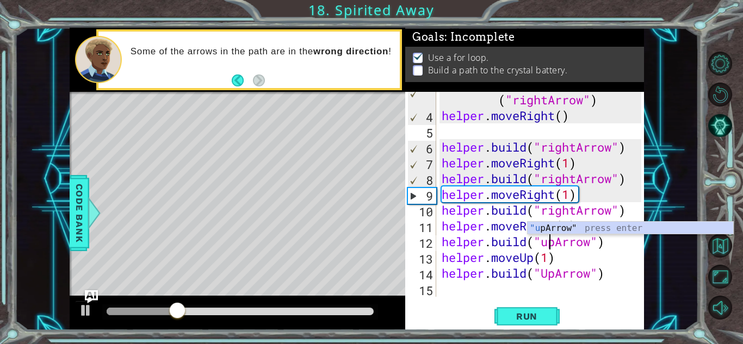
click at [549, 273] on div "helper . build ( "rightArrow" ) helper . moveRight ( ) helper . build ( "rightA…" at bounding box center [542, 202] width 207 height 252
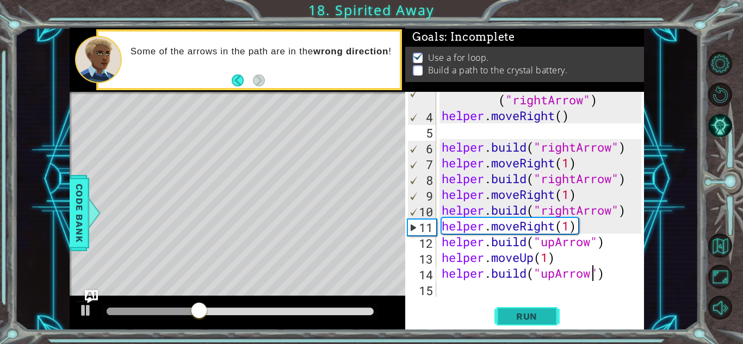
type textarea "[DOMAIN_NAME]("upArrow")"
click at [538, 322] on button "Run" at bounding box center [526, 316] width 65 height 24
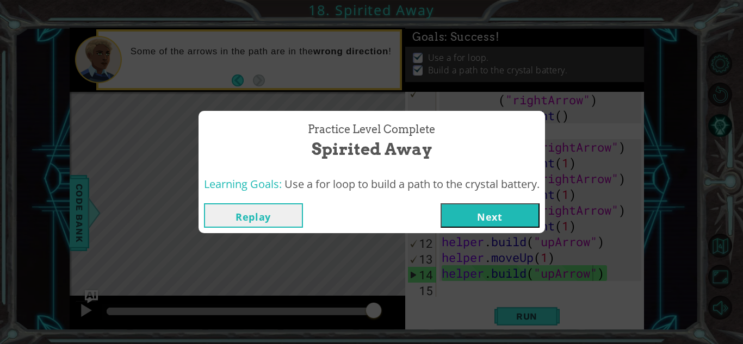
click at [503, 220] on button "Next" at bounding box center [489, 215] width 99 height 24
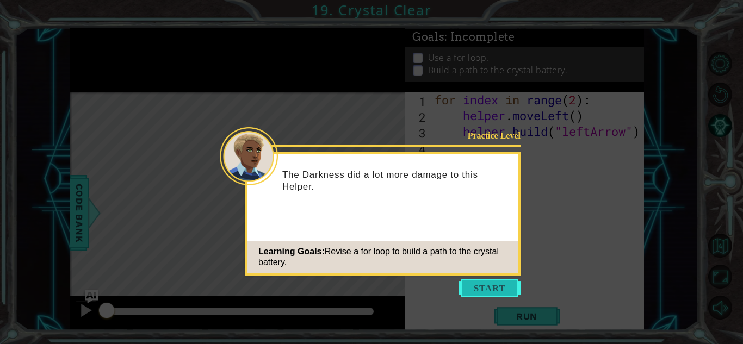
click at [479, 291] on button "Start" at bounding box center [489, 287] width 62 height 17
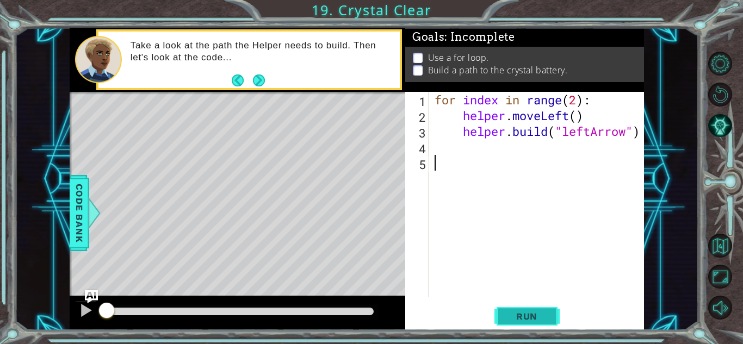
click at [524, 319] on span "Run" at bounding box center [526, 316] width 43 height 11
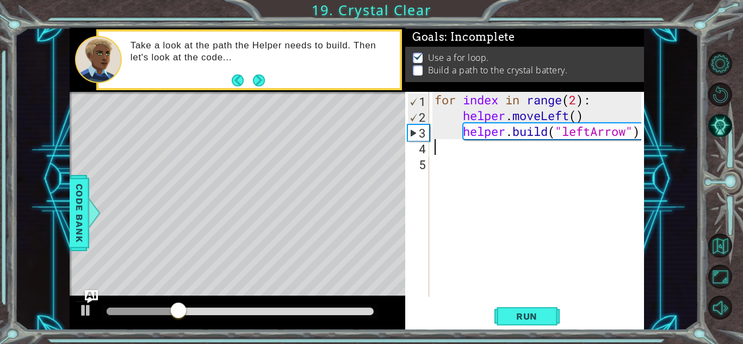
click at [438, 154] on div "for index in range ( 2 ) : helper . moveLeft ( ) helper . build ( "leftArrow" )" at bounding box center [539, 210] width 214 height 236
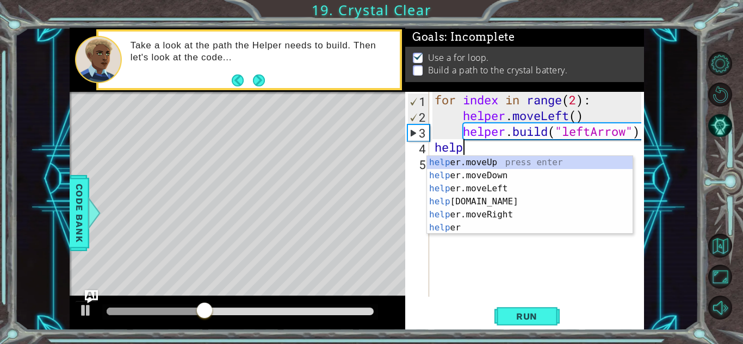
scroll to position [0, 1]
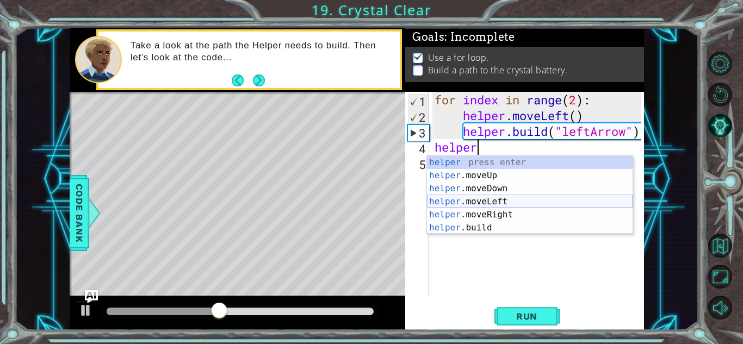
click at [473, 204] on div "helper press enter helper .moveUp press enter helper .moveDown press enter help…" at bounding box center [529, 208] width 205 height 104
type textarea "helper.moveLeft(1)"
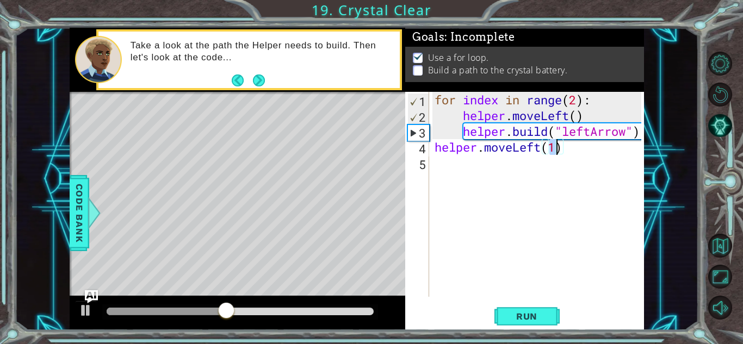
click at [473, 171] on div "for index in range ( 2 ) : helper . moveLeft ( ) helper . build ( "leftArrow" )…" at bounding box center [539, 210] width 214 height 236
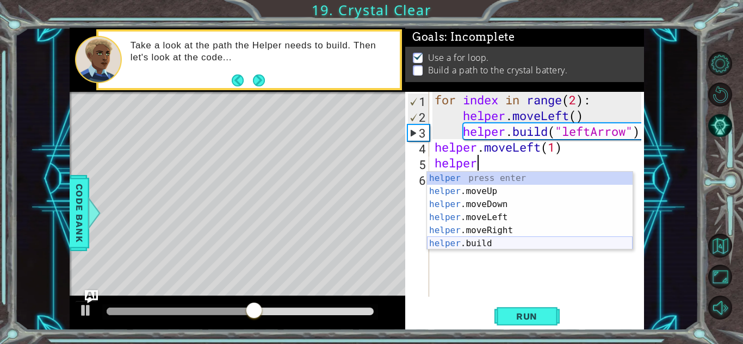
click at [478, 241] on div "helper press enter helper .moveUp press enter helper .moveDown press enter help…" at bounding box center [529, 224] width 205 height 104
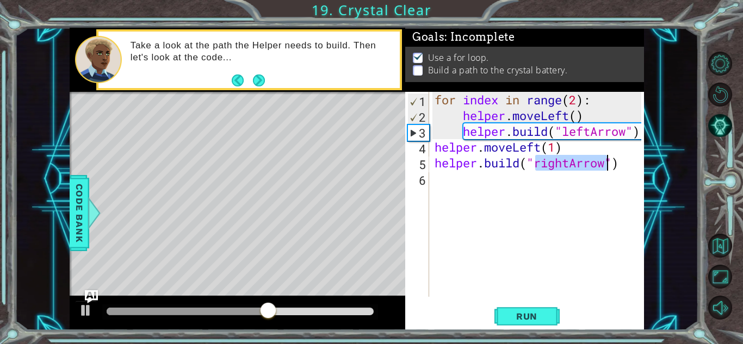
click at [568, 161] on div "for index in range ( 2 ) : helper . moveLeft ( ) helper . build ( "leftArrow" )…" at bounding box center [536, 194] width 209 height 205
drag, startPoint x: 567, startPoint y: 163, endPoint x: 536, endPoint y: 161, distance: 31.0
click at [536, 161] on div "for index in range ( 2 ) : helper . moveLeft ( ) helper . build ( "leftArrow" )…" at bounding box center [539, 210] width 214 height 236
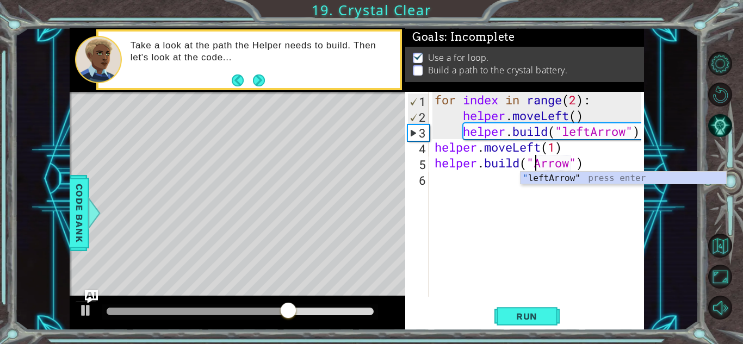
scroll to position [0, 5]
type textarea "[DOMAIN_NAME]("leftArrow")"
click at [536, 175] on div ""left Arrow" press enter" at bounding box center [622, 191] width 205 height 39
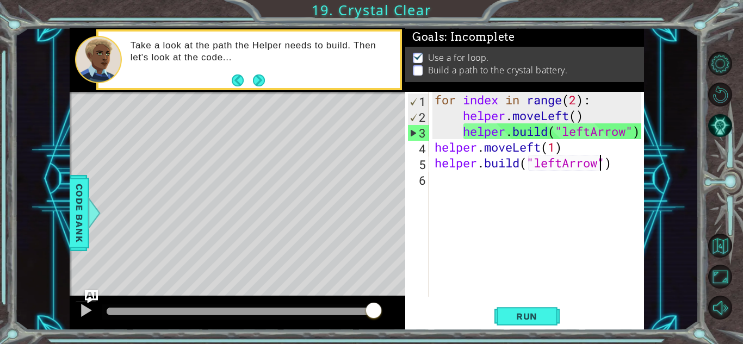
click at [438, 177] on div "for index in range ( 2 ) : helper . moveLeft ( ) helper . build ( "leftArrow" )…" at bounding box center [539, 210] width 214 height 236
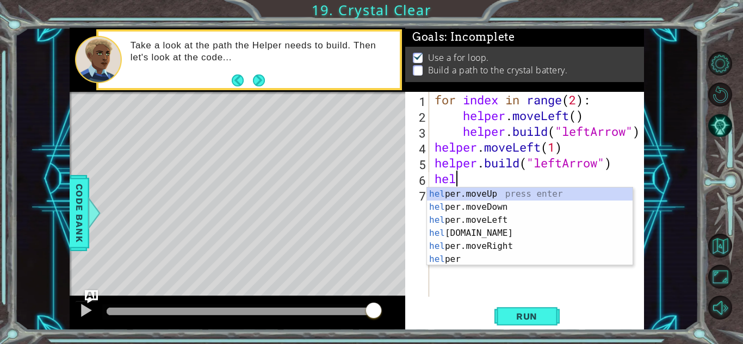
scroll to position [0, 1]
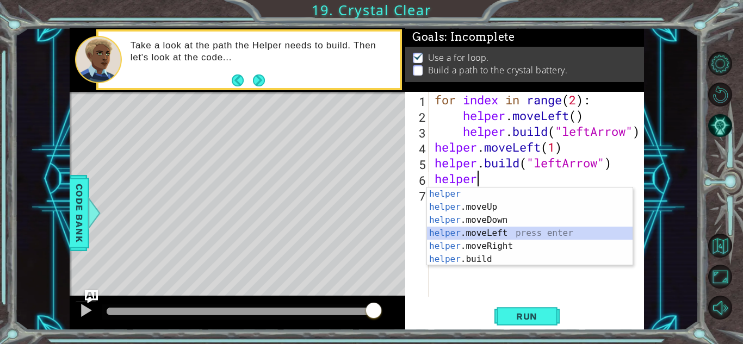
click at [482, 236] on div "helper press enter helper .moveUp press enter helper .moveDown press enter help…" at bounding box center [529, 240] width 205 height 104
type textarea "helper.moveLeft(1)"
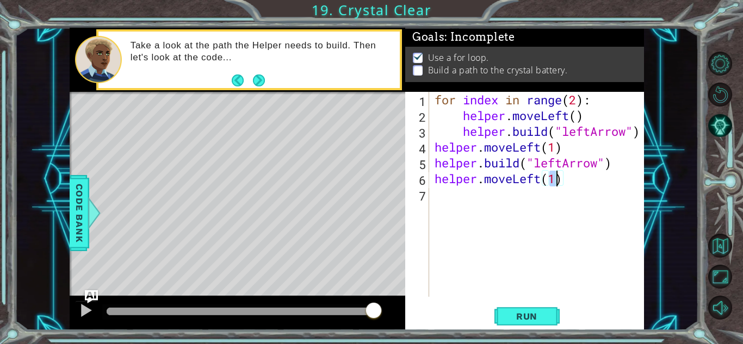
click at [467, 198] on div "for index in range ( 2 ) : helper . moveLeft ( ) helper . build ( "leftArrow" )…" at bounding box center [539, 210] width 214 height 236
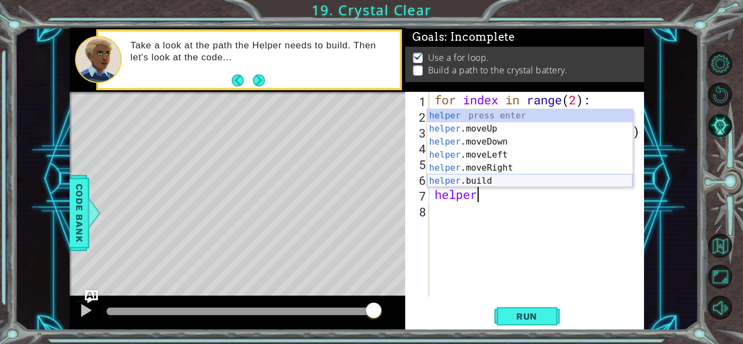
click at [486, 183] on div "helper press enter helper .moveUp press enter helper .moveDown press enter help…" at bounding box center [529, 161] width 205 height 104
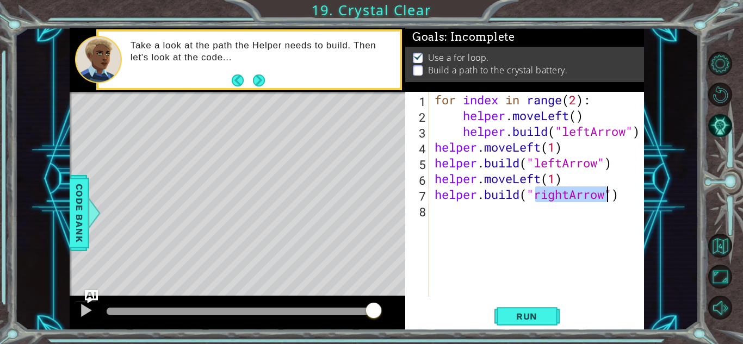
click at [568, 193] on div "for index in range ( 2 ) : helper . moveLeft ( ) helper . build ( "leftArrow" )…" at bounding box center [536, 194] width 209 height 205
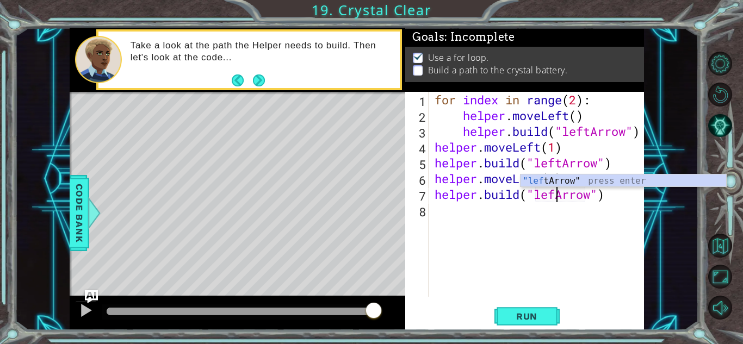
scroll to position [0, 5]
click at [560, 174] on div ""left Arrow" press enter" at bounding box center [622, 193] width 205 height 39
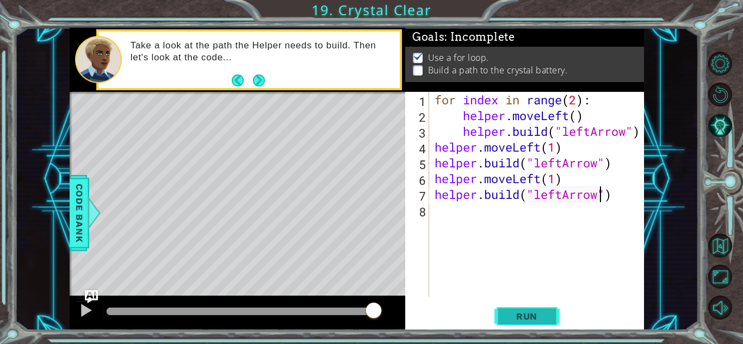
type textarea "[DOMAIN_NAME]("leftArrow")"
click at [517, 315] on span "Run" at bounding box center [526, 316] width 43 height 11
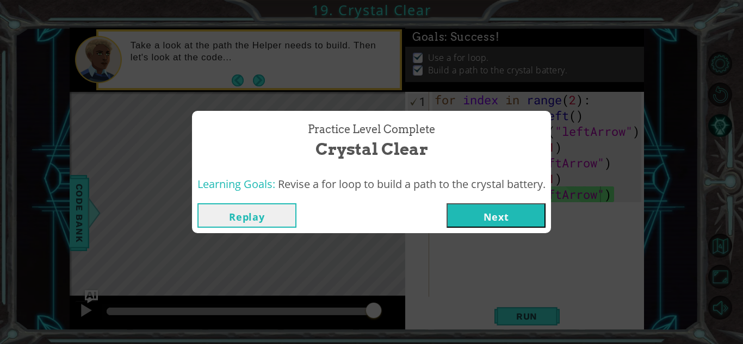
click at [498, 218] on button "Next" at bounding box center [495, 215] width 99 height 24
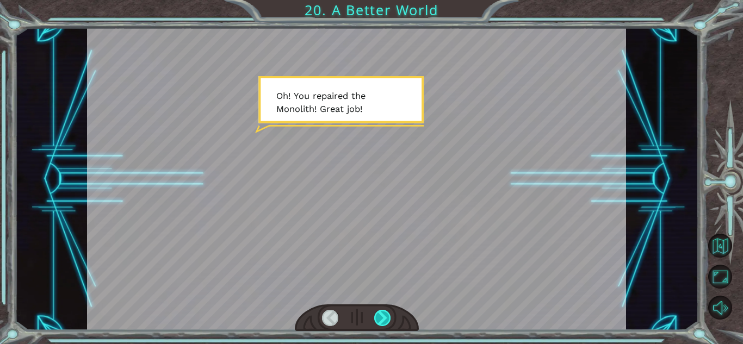
click at [383, 322] on div at bounding box center [382, 318] width 17 height 16
click at [376, 319] on div at bounding box center [382, 318] width 17 height 16
click at [384, 321] on div at bounding box center [382, 318] width 17 height 16
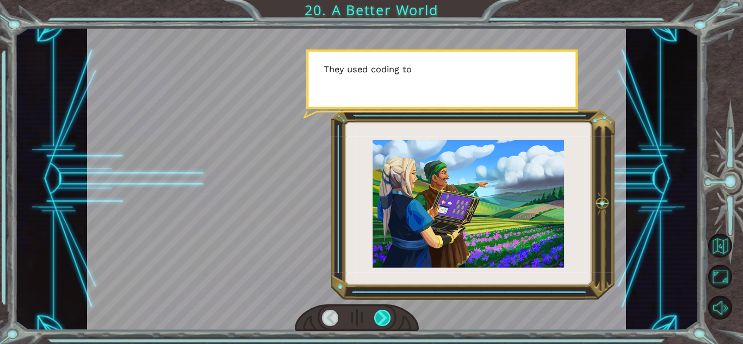
click at [378, 313] on div at bounding box center [382, 318] width 17 height 16
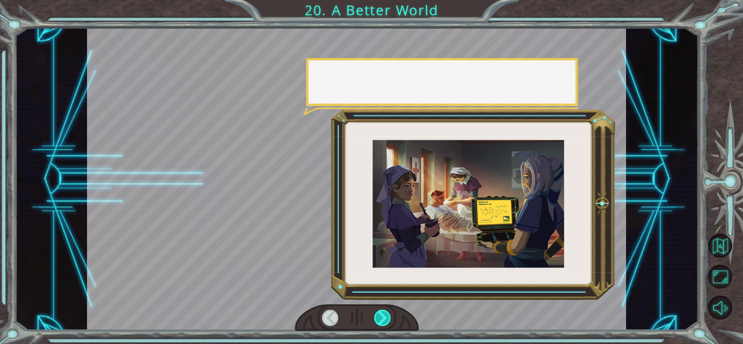
click at [389, 323] on div at bounding box center [382, 318] width 17 height 16
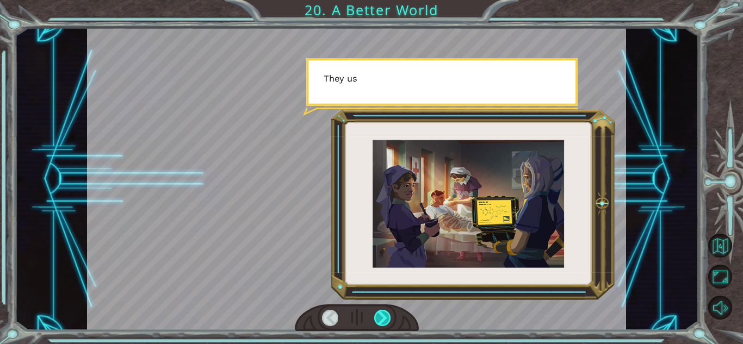
click at [388, 321] on div at bounding box center [382, 318] width 17 height 16
click at [388, 322] on div at bounding box center [382, 318] width 17 height 16
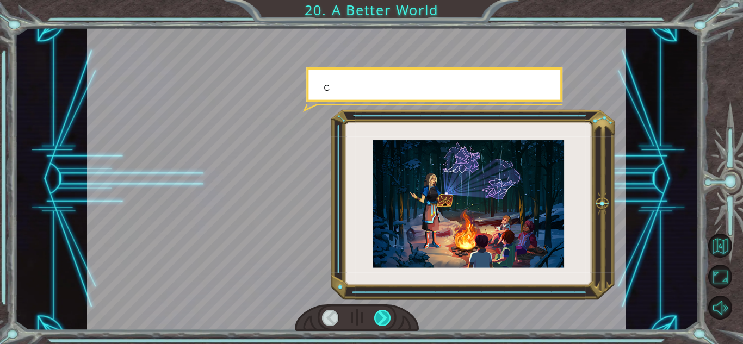
click at [388, 321] on div at bounding box center [382, 318] width 17 height 16
click at [388, 322] on div at bounding box center [382, 318] width 17 height 16
click at [388, 320] on div at bounding box center [382, 318] width 17 height 16
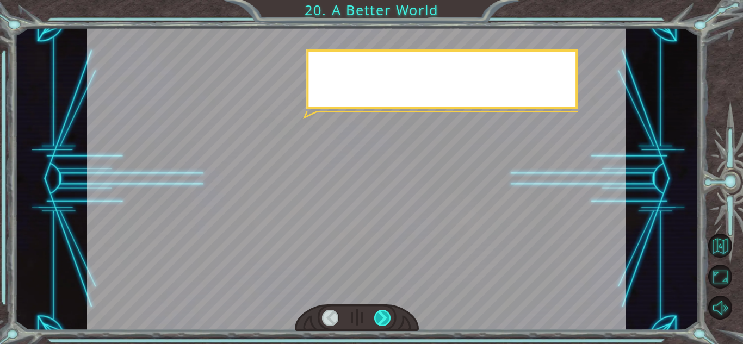
click at [386, 319] on div at bounding box center [382, 318] width 17 height 16
click at [388, 320] on div at bounding box center [382, 318] width 17 height 16
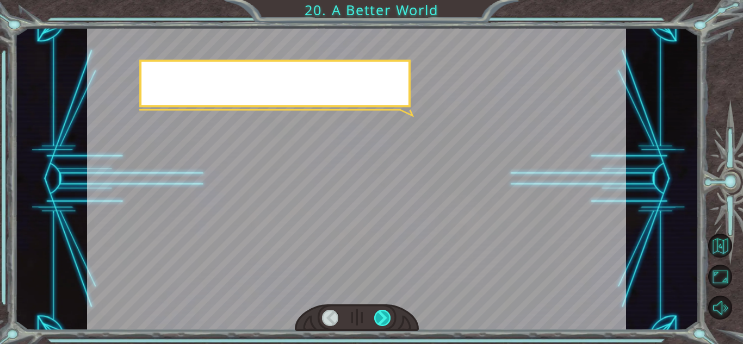
click at [387, 321] on div at bounding box center [382, 318] width 17 height 16
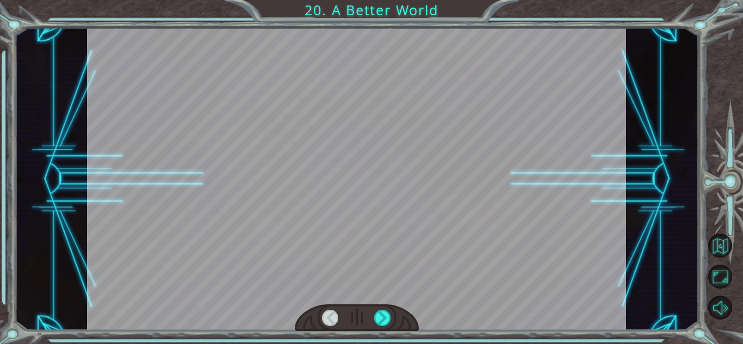
click at [390, 320] on div at bounding box center [382, 318] width 17 height 16
click at [396, 324] on div at bounding box center [357, 317] width 124 height 27
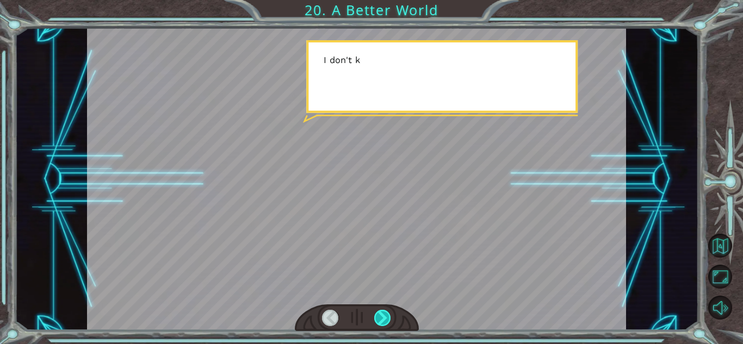
click at [389, 320] on div at bounding box center [382, 318] width 17 height 16
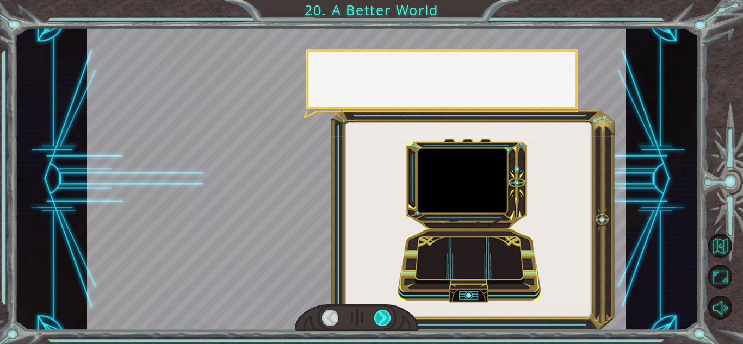
click at [389, 323] on div at bounding box center [382, 318] width 17 height 16
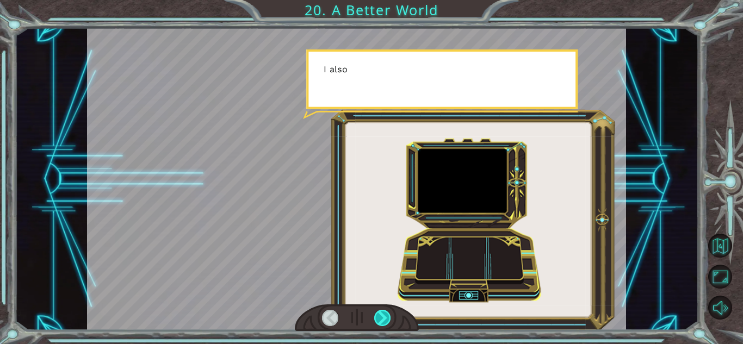
click at [387, 323] on div at bounding box center [382, 318] width 17 height 16
click at [386, 323] on div at bounding box center [382, 318] width 17 height 16
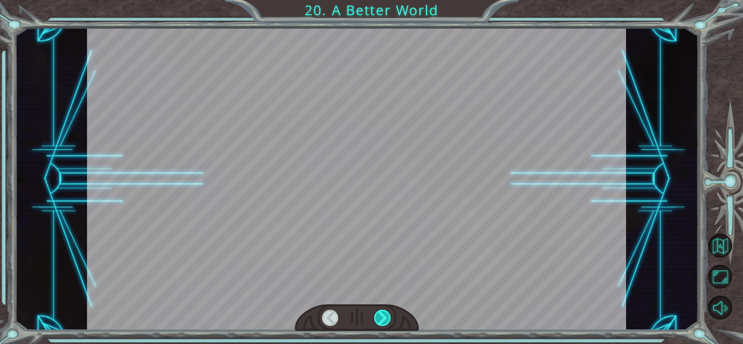
click at [385, 322] on div at bounding box center [382, 318] width 17 height 16
click at [386, 321] on div at bounding box center [382, 318] width 17 height 16
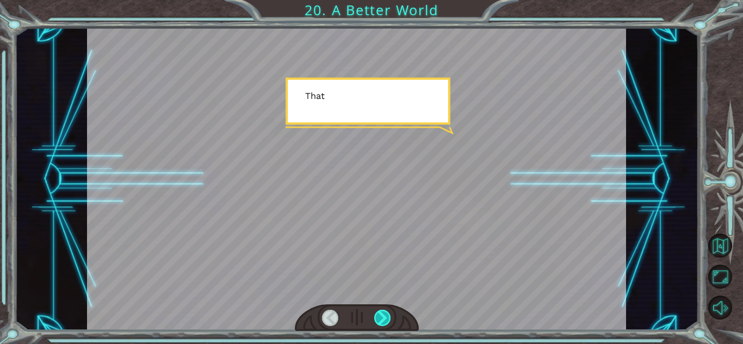
click at [389, 322] on div at bounding box center [382, 318] width 17 height 16
click at [386, 319] on div at bounding box center [382, 318] width 17 height 16
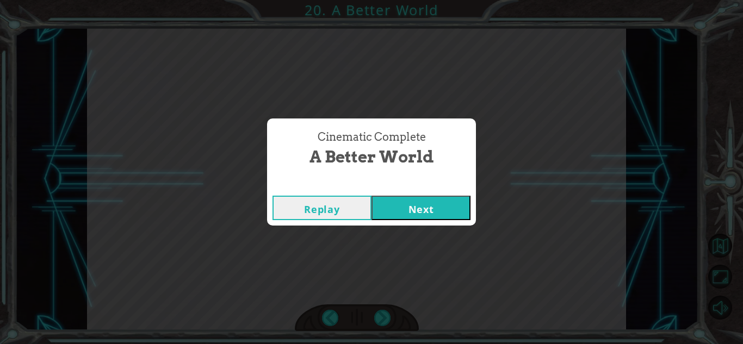
click at [388, 319] on div "Cinematic Complete A Better World Replay Next" at bounding box center [371, 172] width 743 height 344
click at [426, 213] on button "Next" at bounding box center [420, 208] width 99 height 24
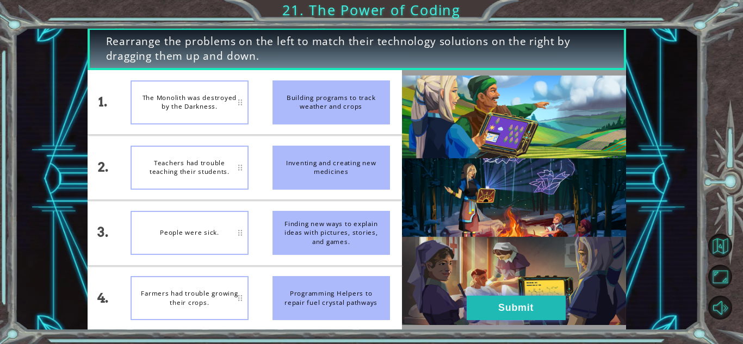
click at [506, 304] on button "Submit" at bounding box center [515, 308] width 99 height 24
click at [517, 319] on button "Submit" at bounding box center [515, 308] width 99 height 24
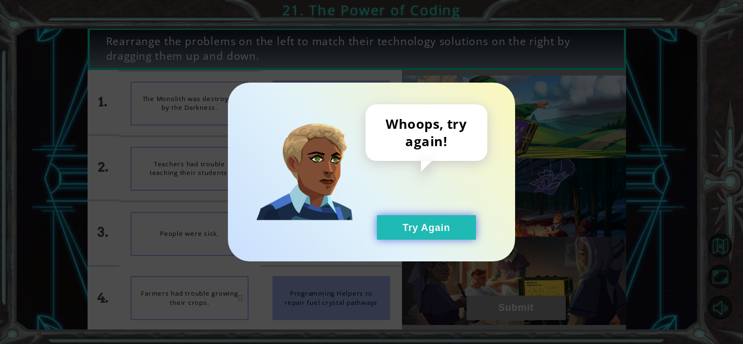
click at [433, 236] on button "Try Again" at bounding box center [426, 227] width 99 height 24
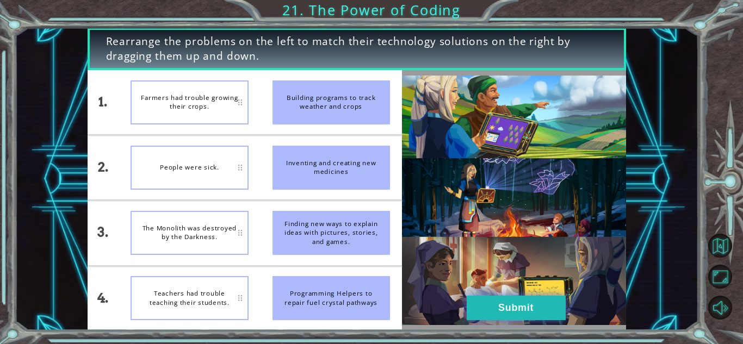
click at [508, 305] on button "Submit" at bounding box center [515, 308] width 99 height 24
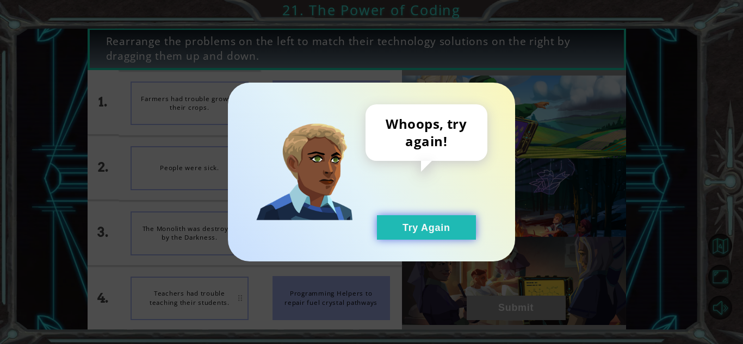
click at [433, 227] on button "Try Again" at bounding box center [426, 227] width 99 height 24
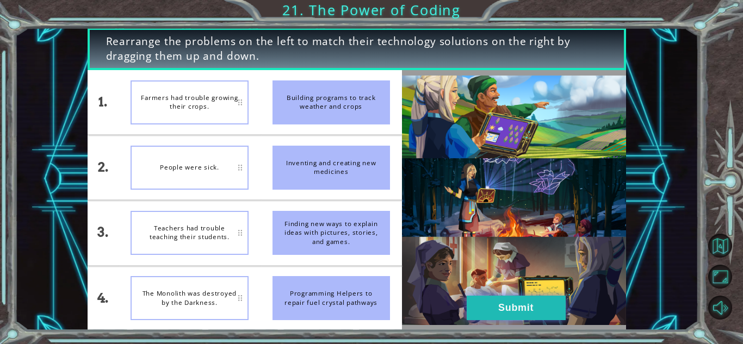
click at [500, 317] on button "Submit" at bounding box center [515, 308] width 99 height 24
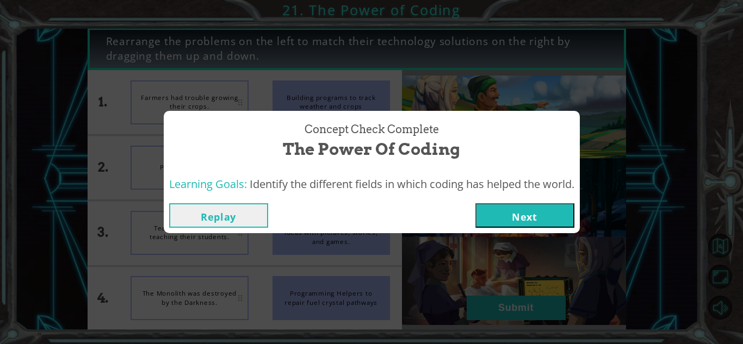
click at [514, 213] on button "Next" at bounding box center [524, 215] width 99 height 24
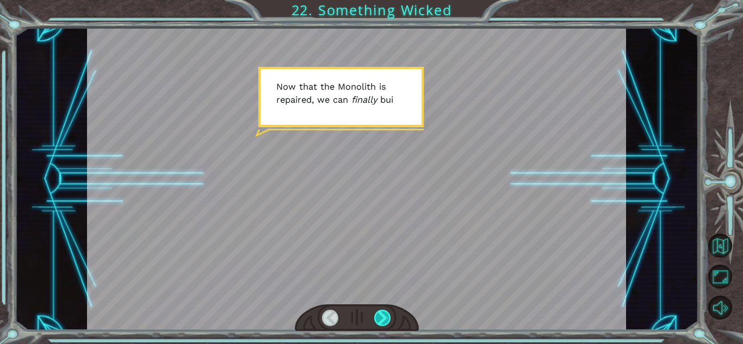
click at [376, 316] on div at bounding box center [382, 318] width 17 height 16
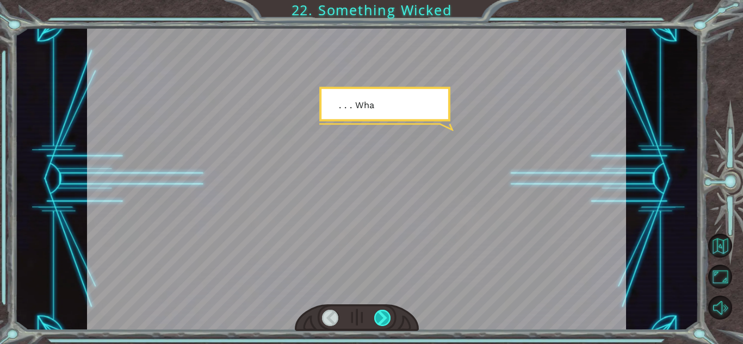
click at [376, 316] on div at bounding box center [382, 318] width 17 height 16
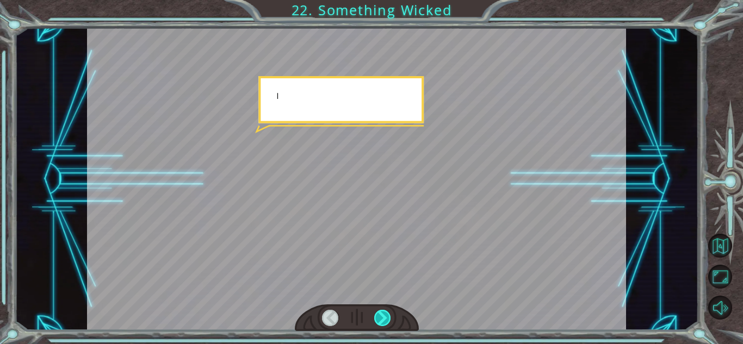
click at [376, 316] on div at bounding box center [382, 318] width 17 height 16
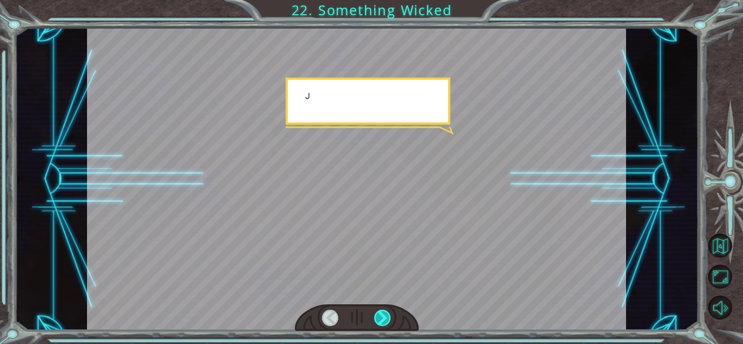
click at [376, 316] on div at bounding box center [382, 318] width 17 height 16
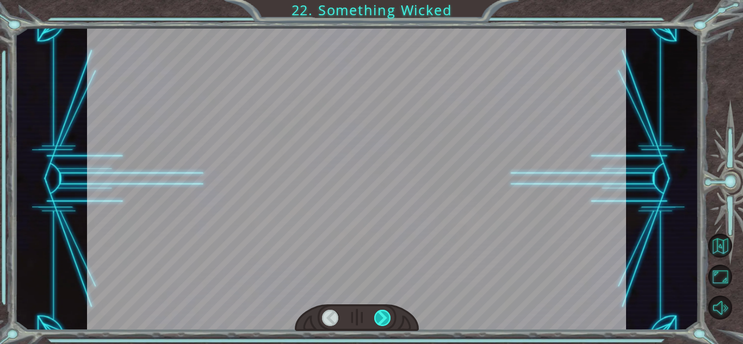
click at [376, 316] on div at bounding box center [382, 318] width 17 height 16
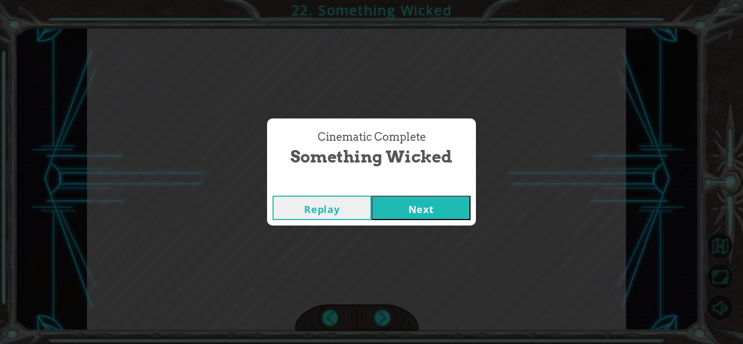
click at [407, 214] on button "Next" at bounding box center [420, 208] width 99 height 24
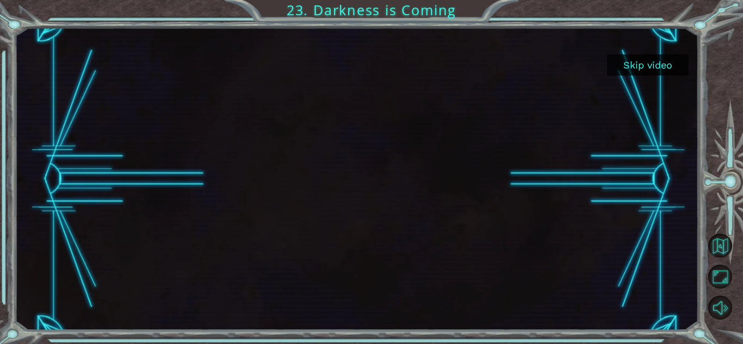
click at [677, 60] on button "Skip video" at bounding box center [648, 64] width 82 height 21
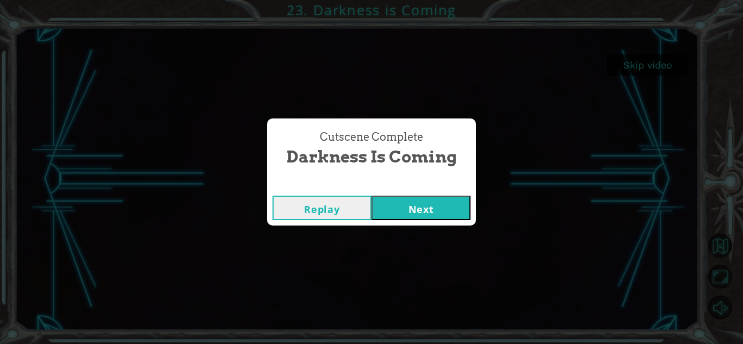
click at [425, 201] on button "Next" at bounding box center [420, 208] width 99 height 24
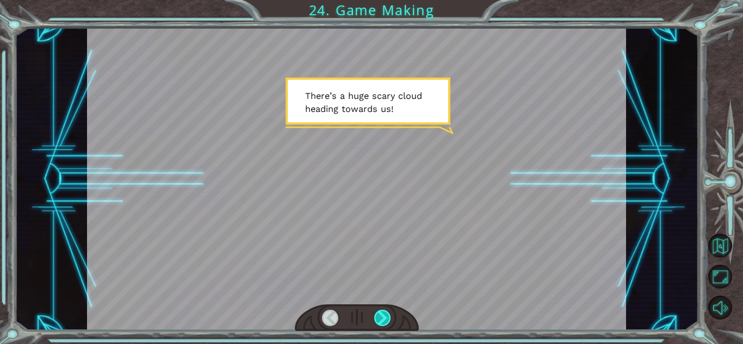
click at [379, 320] on div at bounding box center [382, 318] width 17 height 16
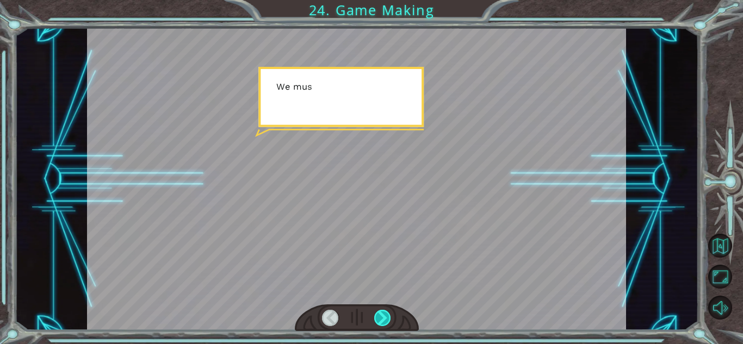
click at [379, 320] on div at bounding box center [382, 318] width 17 height 16
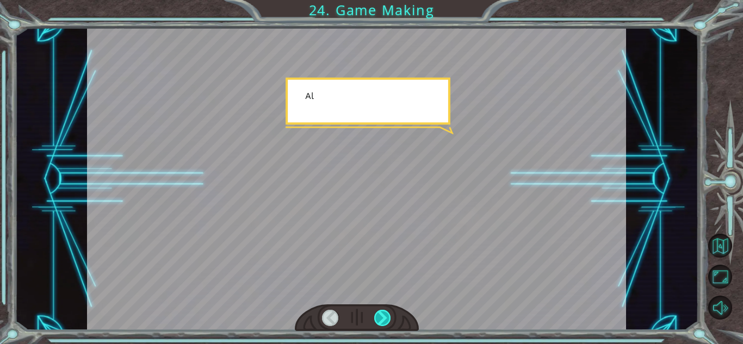
click at [379, 320] on div at bounding box center [382, 318] width 17 height 16
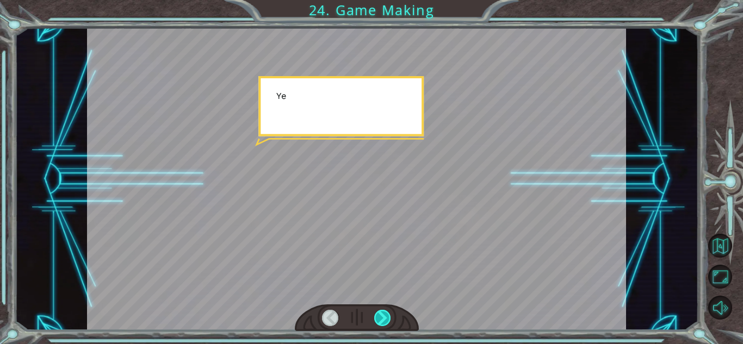
click at [379, 320] on div at bounding box center [382, 318] width 17 height 16
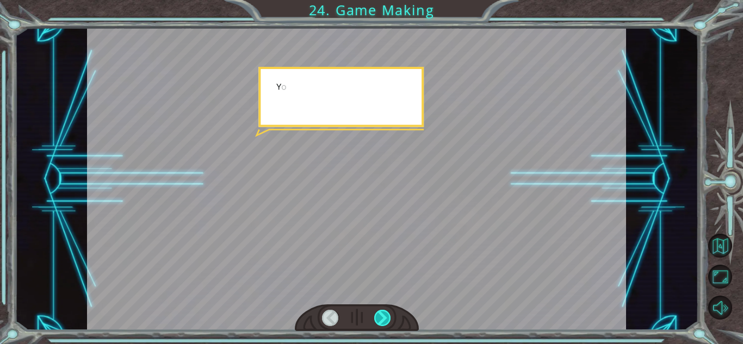
click at [379, 320] on div at bounding box center [382, 318] width 17 height 16
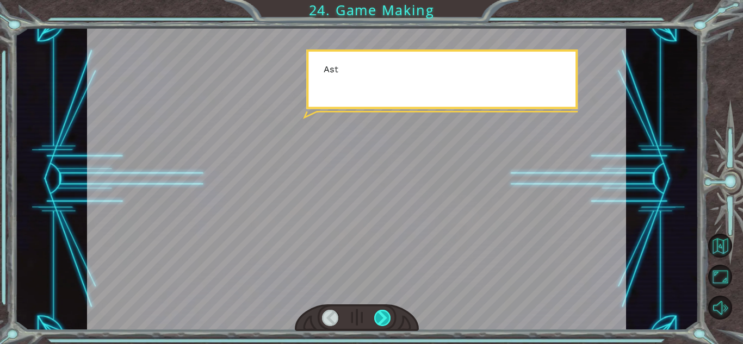
click at [379, 320] on div at bounding box center [382, 318] width 17 height 16
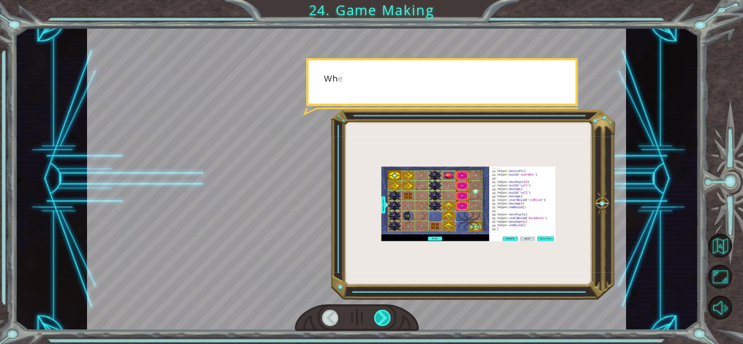
click at [379, 320] on div at bounding box center [382, 318] width 17 height 16
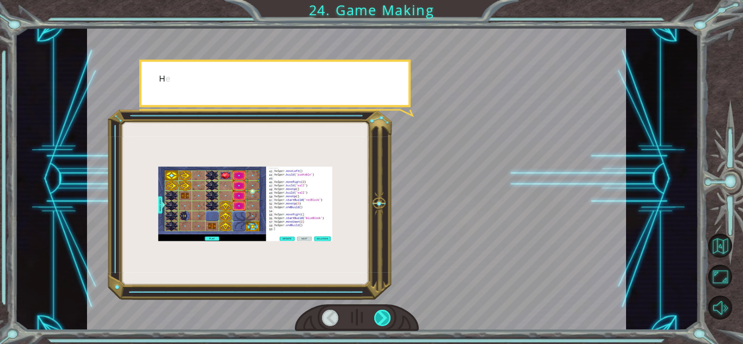
click at [379, 320] on div at bounding box center [382, 318] width 17 height 16
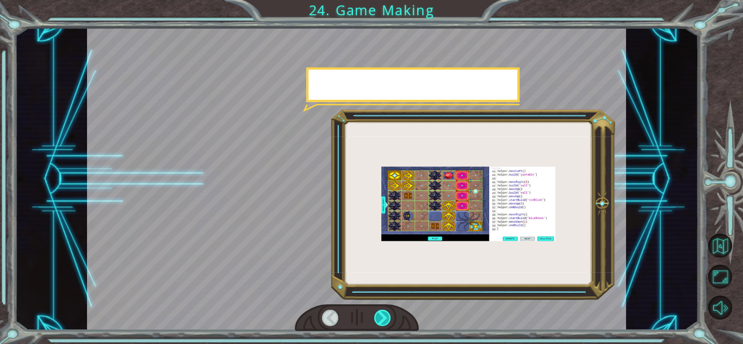
click at [379, 320] on div at bounding box center [382, 318] width 17 height 16
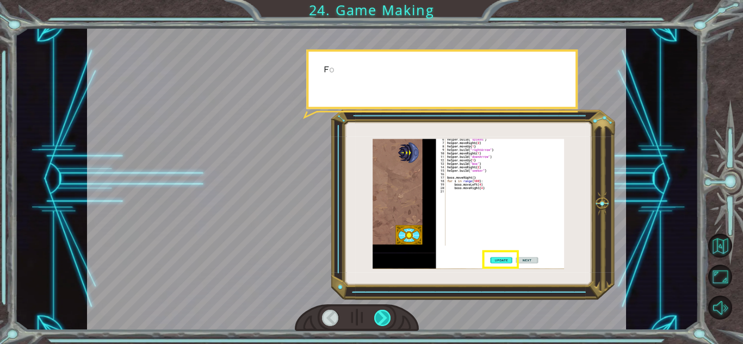
click at [379, 320] on div at bounding box center [382, 318] width 17 height 16
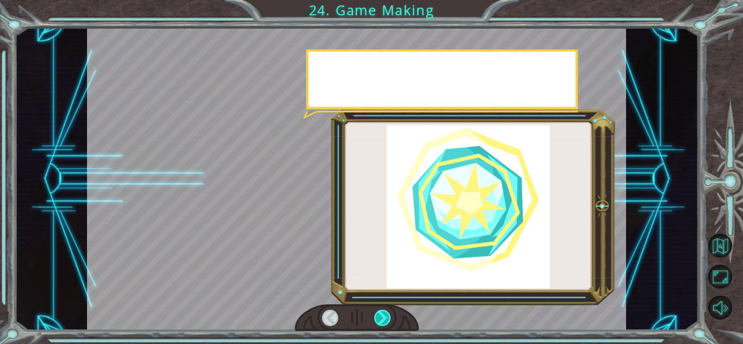
click at [379, 320] on div at bounding box center [382, 318] width 17 height 16
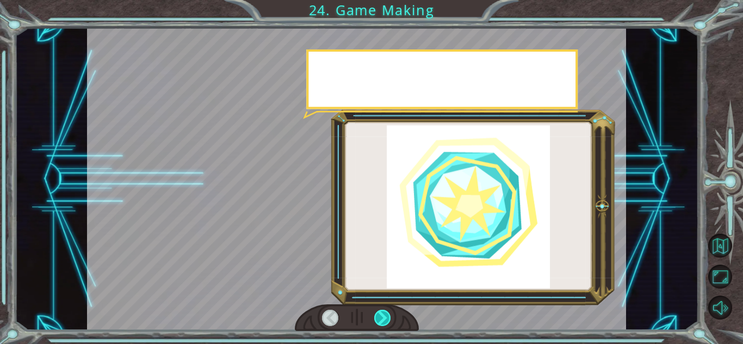
click at [379, 320] on div at bounding box center [382, 318] width 17 height 16
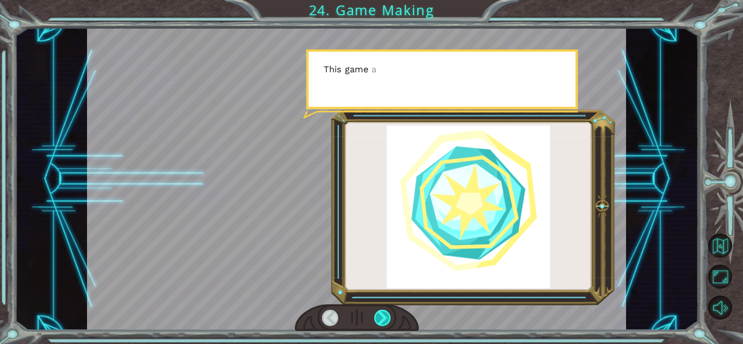
click at [379, 320] on div at bounding box center [382, 318] width 17 height 16
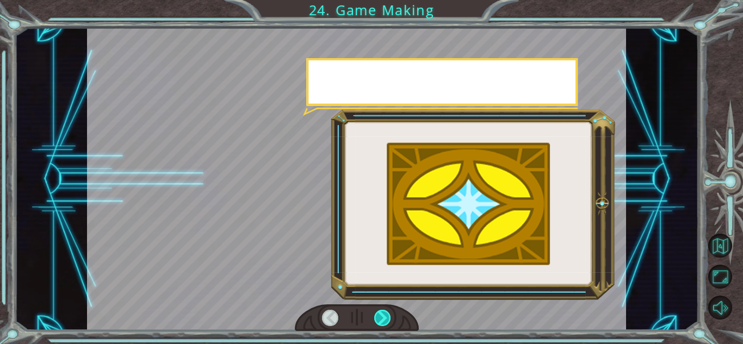
click at [379, 320] on div at bounding box center [382, 318] width 17 height 16
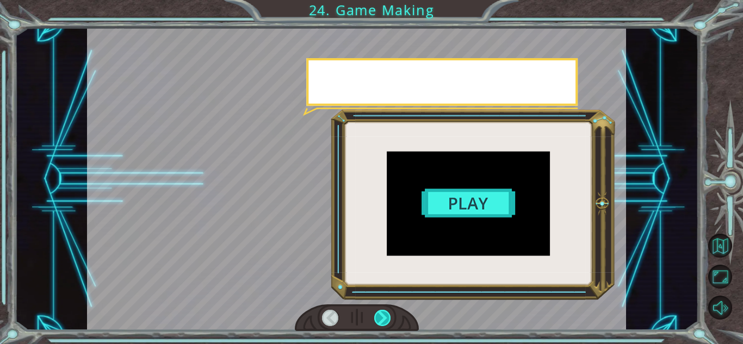
click at [379, 320] on div at bounding box center [382, 318] width 17 height 16
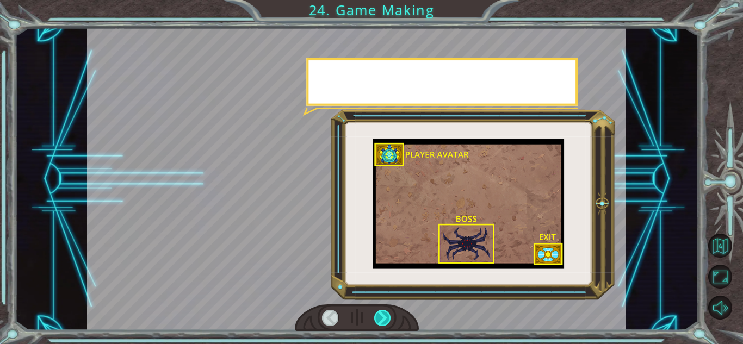
click at [379, 320] on div at bounding box center [382, 318] width 17 height 16
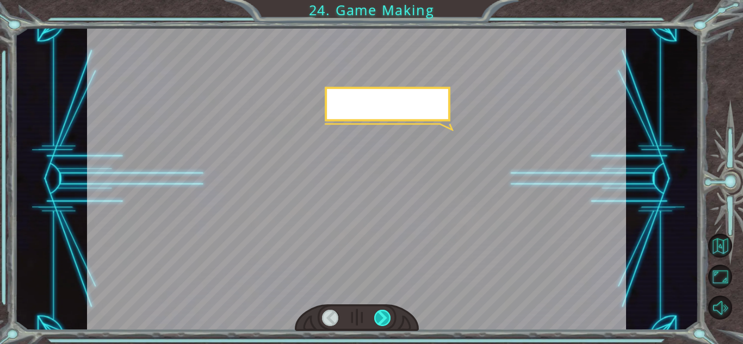
click at [379, 320] on div at bounding box center [382, 318] width 17 height 16
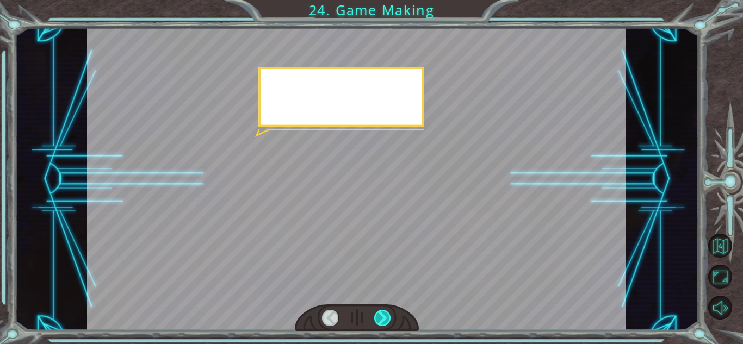
click at [379, 320] on div at bounding box center [382, 318] width 17 height 16
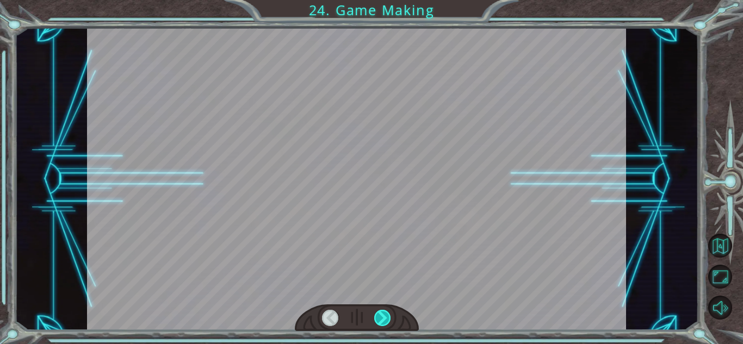
click at [379, 320] on div at bounding box center [382, 318] width 17 height 16
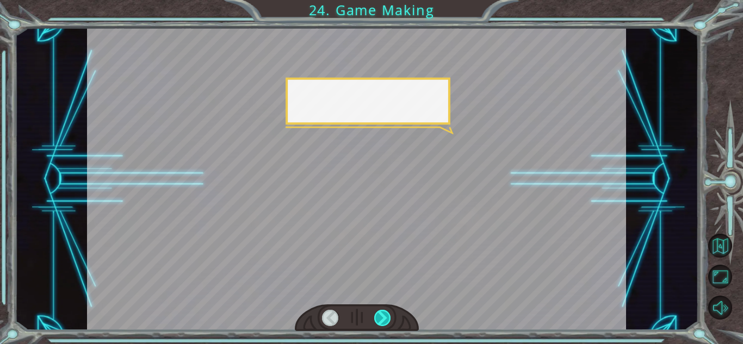
click at [379, 320] on div at bounding box center [382, 318] width 17 height 16
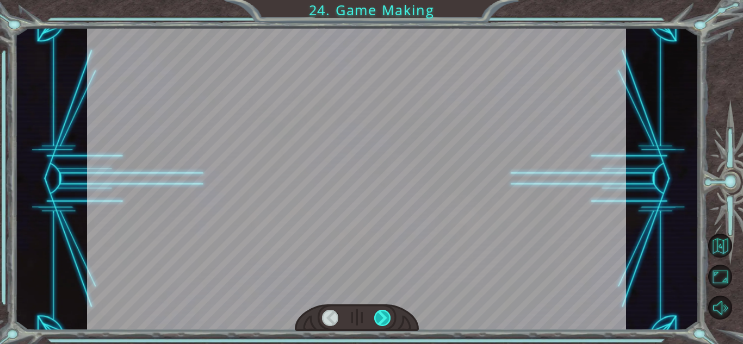
click at [379, 320] on div at bounding box center [382, 318] width 17 height 16
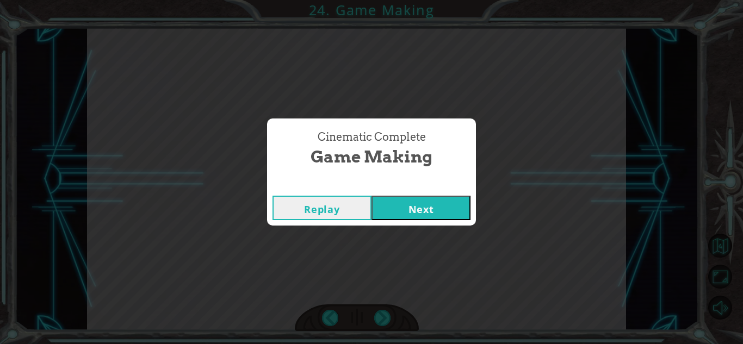
click at [398, 203] on button "Next" at bounding box center [420, 208] width 99 height 24
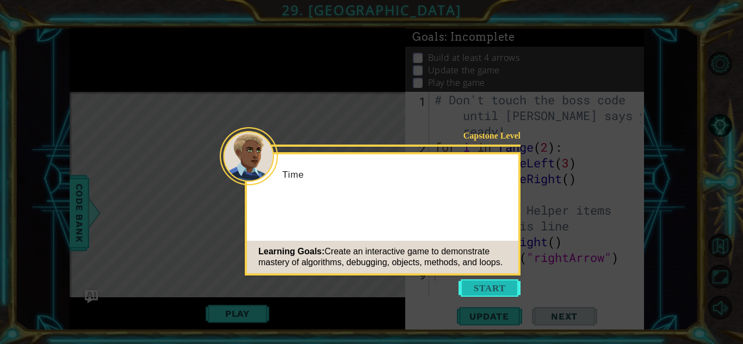
click at [486, 286] on button "Start" at bounding box center [489, 287] width 62 height 17
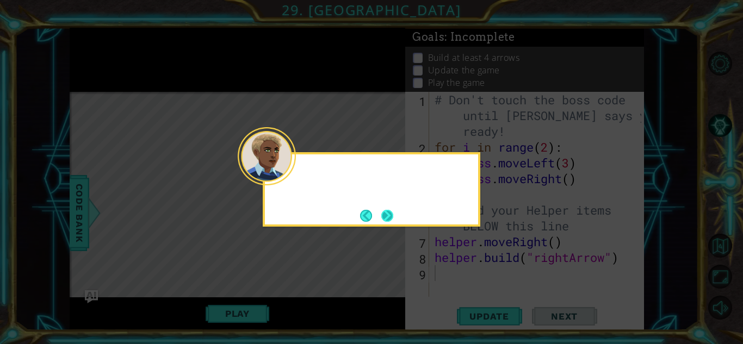
click at [388, 213] on button "Next" at bounding box center [386, 215] width 17 height 17
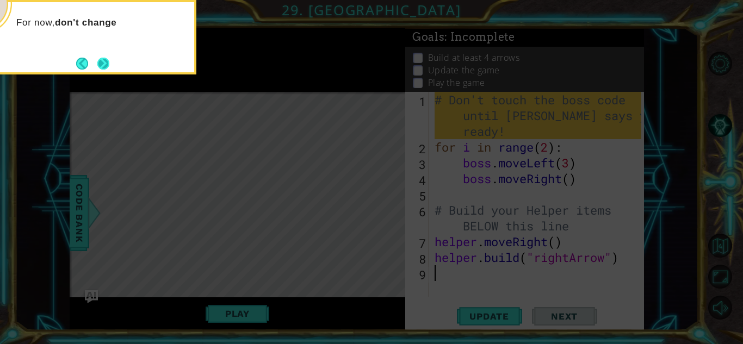
click at [101, 67] on button "Next" at bounding box center [103, 63] width 13 height 13
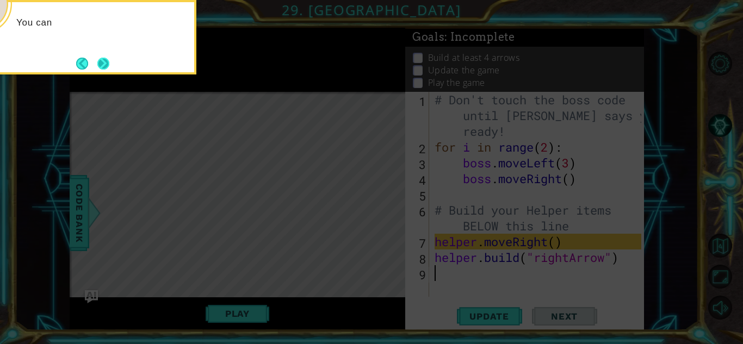
click at [103, 66] on button "Next" at bounding box center [103, 63] width 18 height 18
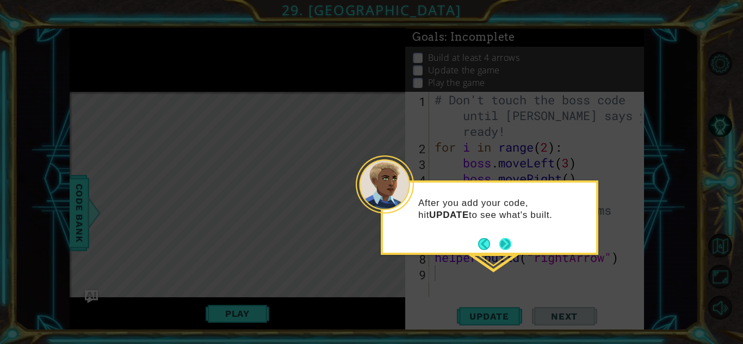
click at [510, 242] on button "Next" at bounding box center [505, 243] width 17 height 17
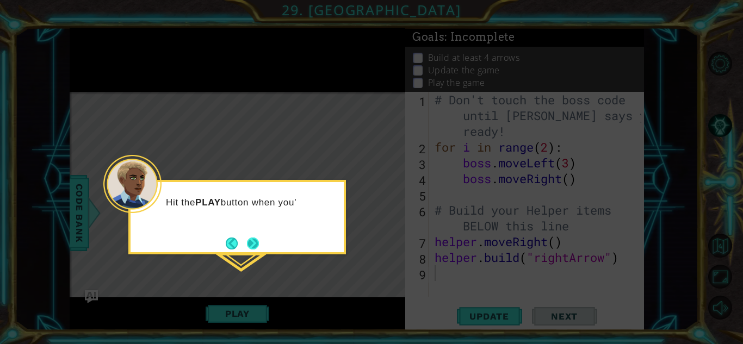
click at [255, 240] on button "Next" at bounding box center [253, 244] width 20 height 20
